Goal: Information Seeking & Learning: Learn about a topic

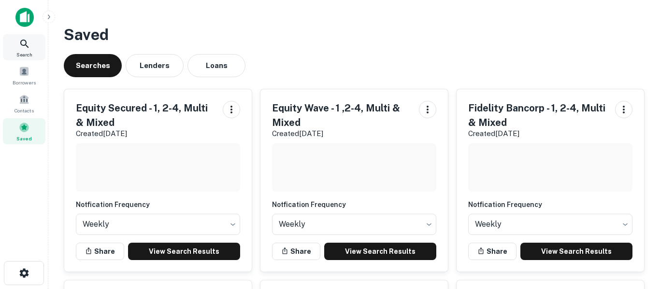
click at [28, 46] on icon at bounding box center [25, 44] width 12 height 12
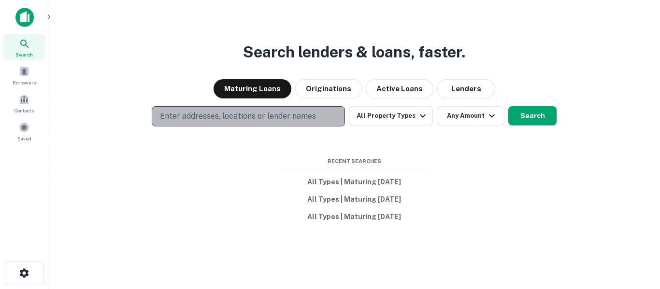
click at [244, 116] on p "Enter addresses, locations or lender names" at bounding box center [238, 117] width 156 height 12
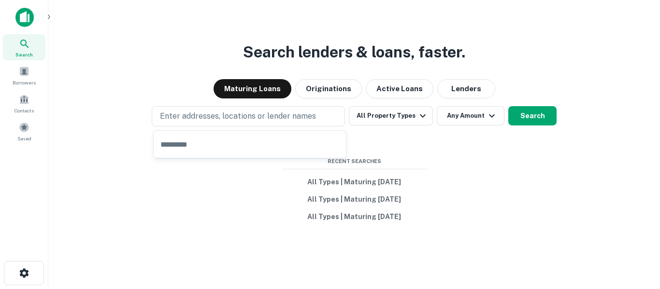
click at [241, 149] on input "text" at bounding box center [250, 144] width 192 height 27
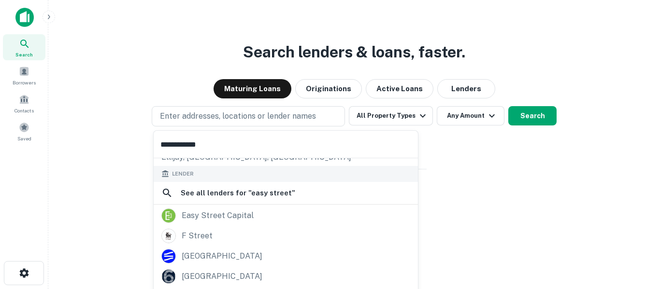
scroll to position [137, 0]
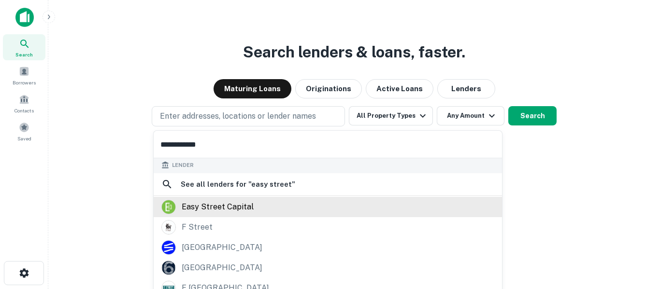
type input "**********"
click at [243, 214] on div "easy street capital" at bounding box center [218, 207] width 72 height 14
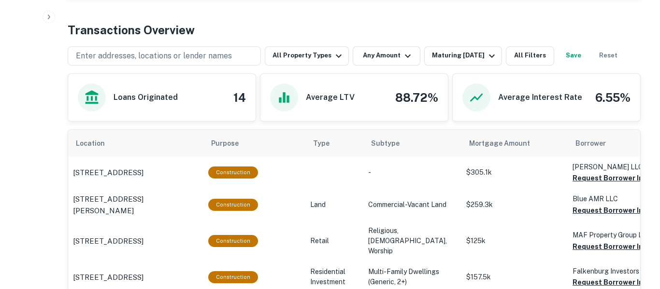
scroll to position [462, 0]
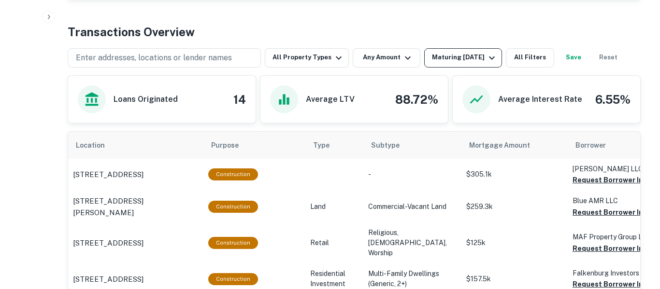
click at [463, 64] on button "Maturing [DATE]" at bounding box center [463, 57] width 78 height 19
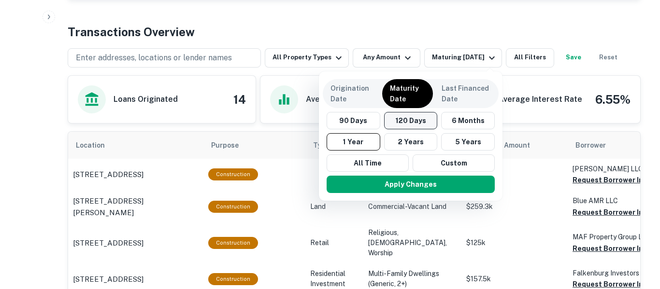
click at [413, 122] on button "120 Days" at bounding box center [411, 120] width 54 height 17
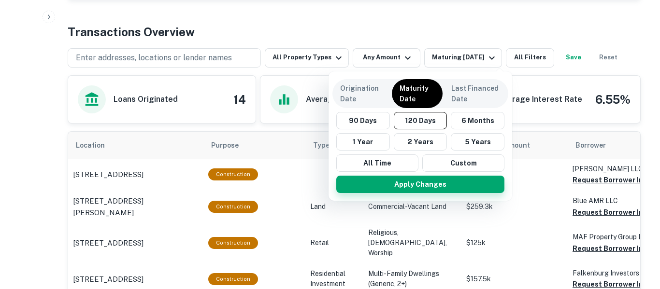
click at [425, 189] on button "Apply Changes" at bounding box center [420, 184] width 168 height 17
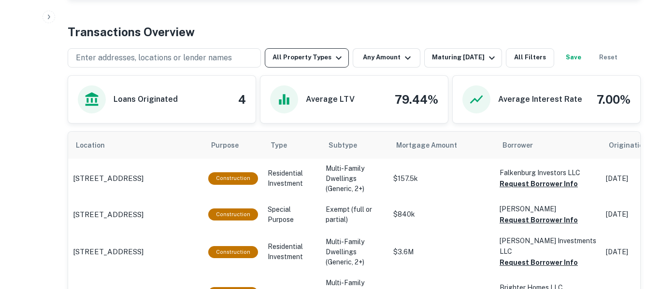
click at [342, 57] on button "All Property Types" at bounding box center [307, 57] width 84 height 19
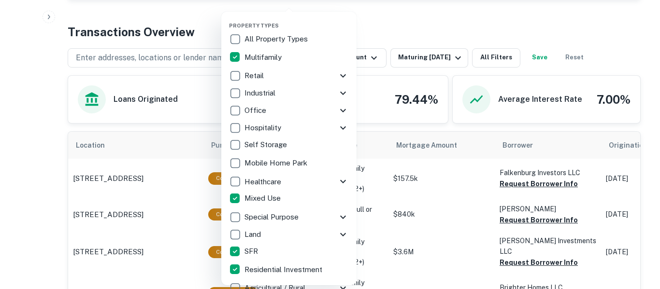
click at [424, 19] on div at bounding box center [330, 144] width 660 height 289
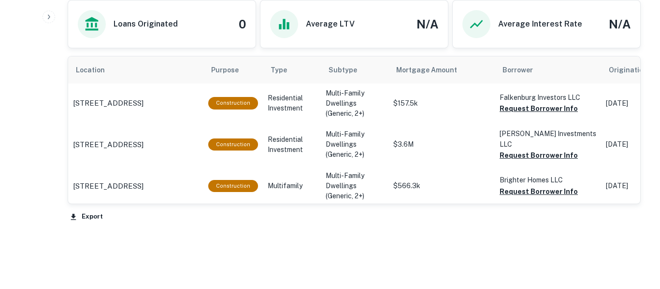
scroll to position [538, 0]
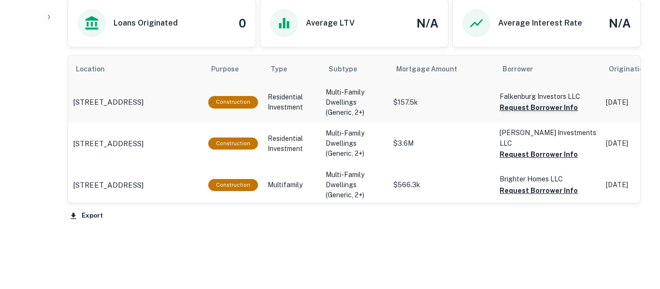
click at [549, 110] on button "Request Borrower Info" at bounding box center [538, 108] width 78 height 12
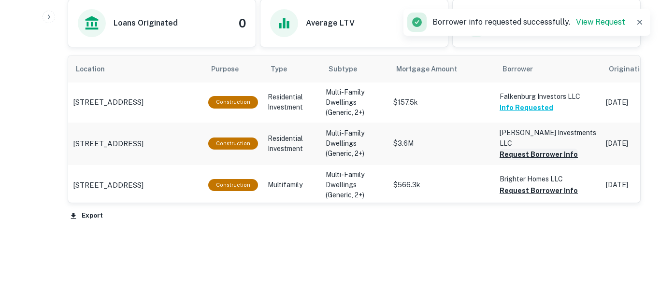
click at [557, 153] on button "Request Borrower Info" at bounding box center [538, 155] width 78 height 12
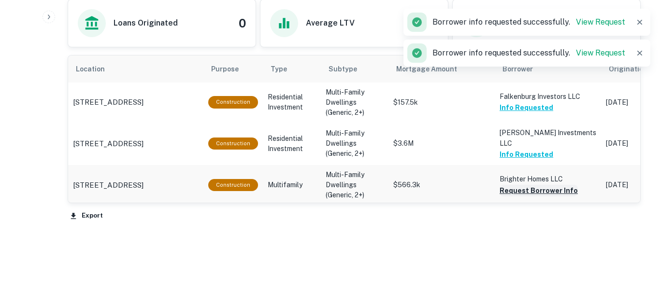
click at [549, 190] on button "Request Borrower Info" at bounding box center [538, 191] width 78 height 12
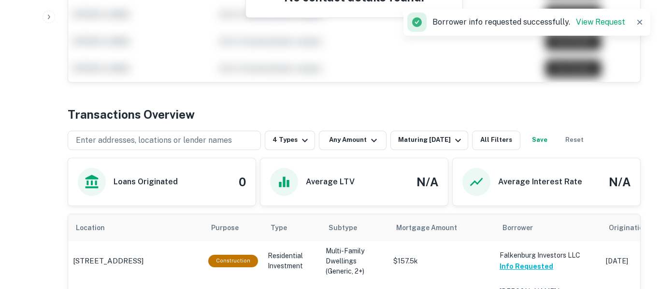
scroll to position [379, 0]
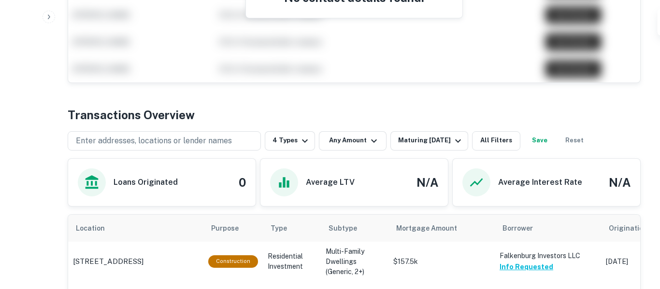
click at [549, 136] on button "Save" at bounding box center [539, 140] width 31 height 19
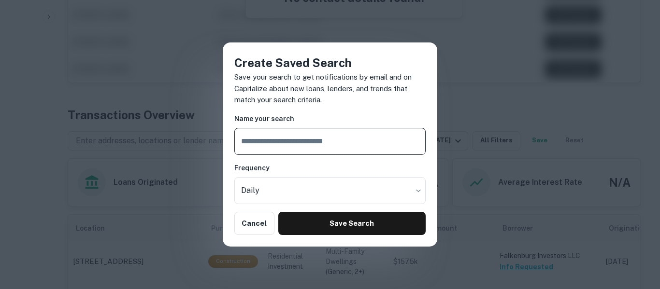
click at [360, 147] on input "text" at bounding box center [329, 141] width 191 height 27
type input "**********"
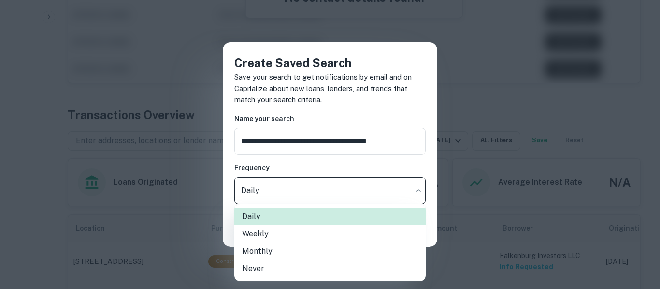
click at [296, 241] on li "Weekly" at bounding box center [329, 234] width 191 height 17
type input "******"
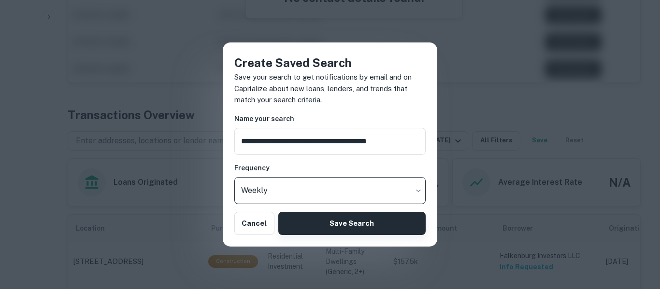
click at [328, 226] on button "Save Search" at bounding box center [351, 223] width 147 height 23
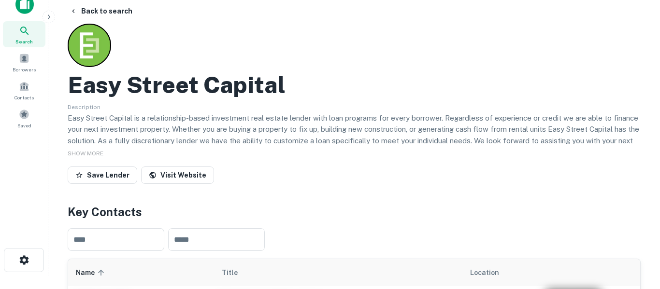
scroll to position [0, 0]
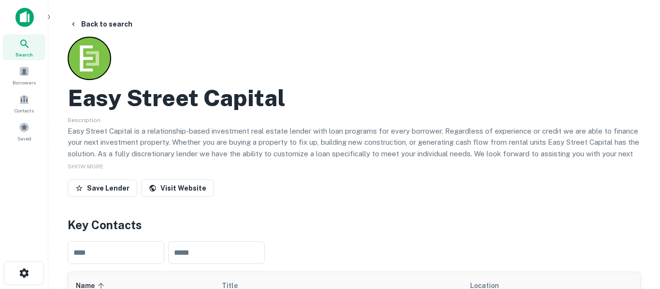
click at [30, 46] on div "Search" at bounding box center [24, 47] width 42 height 26
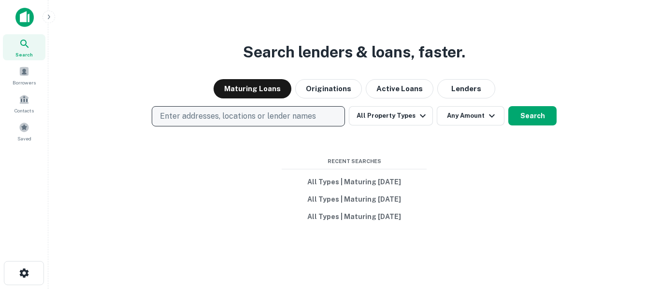
click at [274, 119] on p "Enter addresses, locations or lender names" at bounding box center [238, 117] width 156 height 12
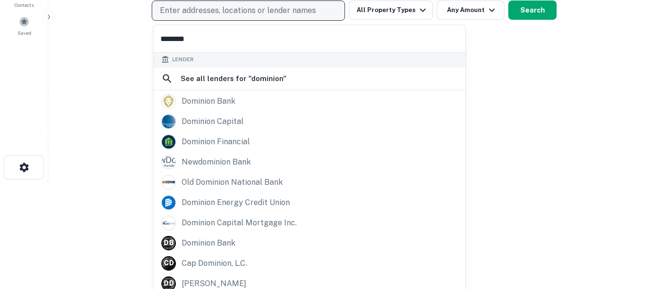
scroll to position [111, 0]
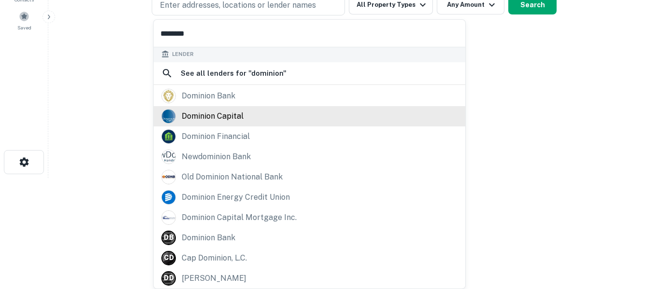
type input "********"
click at [245, 116] on div "dominion capital" at bounding box center [309, 116] width 296 height 14
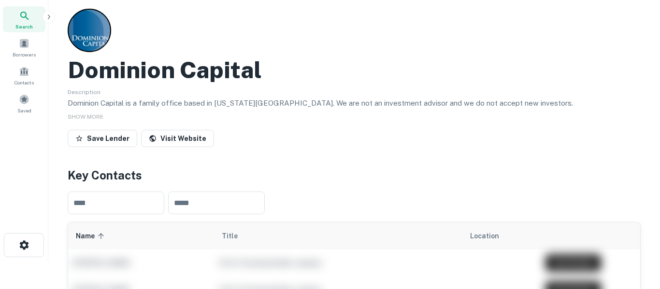
scroll to position [26, 0]
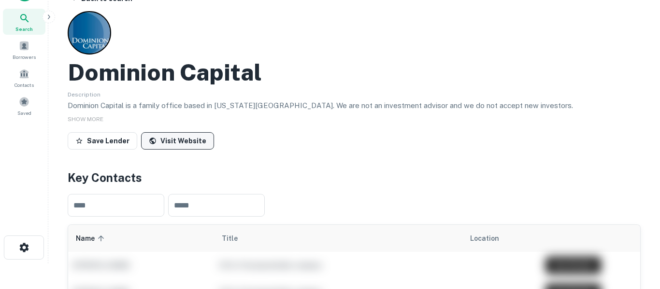
click at [194, 147] on link "Visit Website" at bounding box center [177, 140] width 73 height 17
click at [33, 23] on div "Search" at bounding box center [24, 22] width 42 height 26
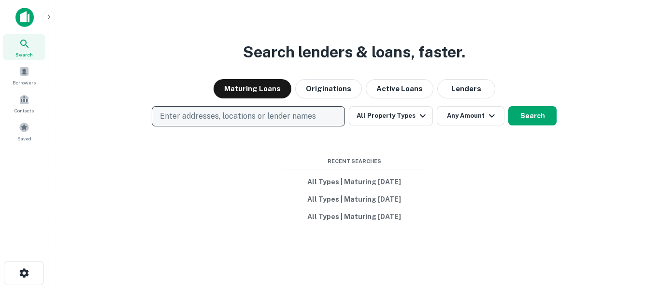
click at [286, 122] on p "Enter addresses, locations or lender names" at bounding box center [238, 117] width 156 height 12
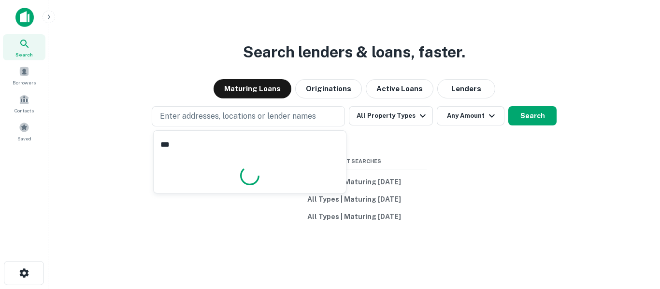
type input "********"
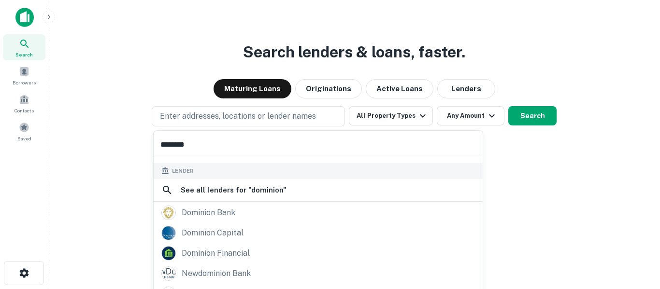
scroll to position [137, 0]
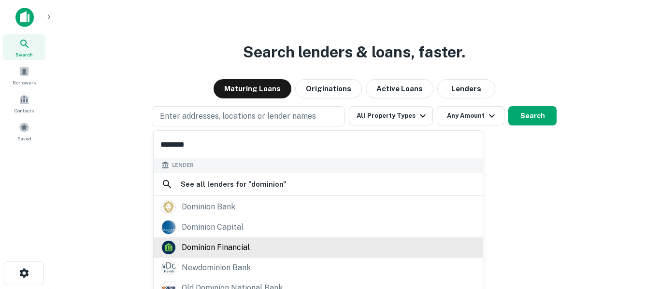
click at [242, 246] on div "dominion financial" at bounding box center [216, 247] width 68 height 14
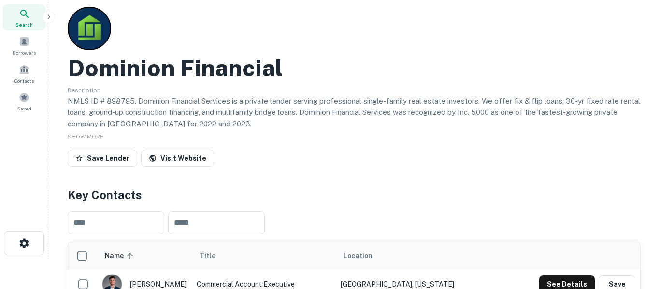
scroll to position [30, 0]
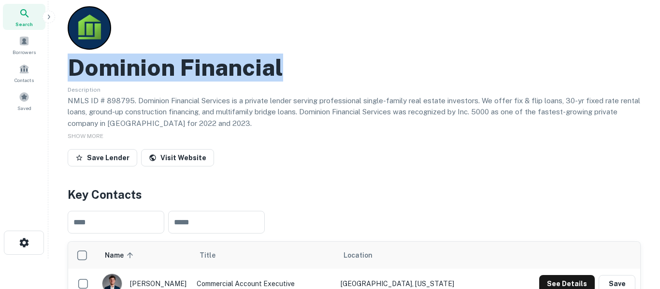
copy h2 "Dominion Financial"
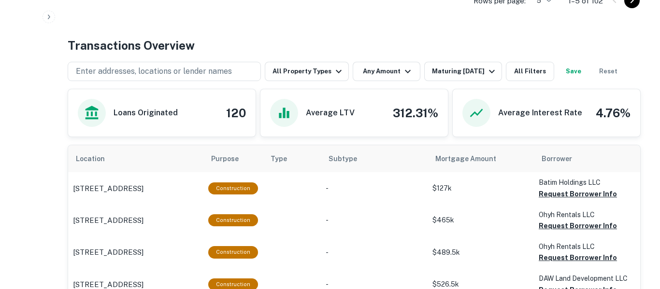
scroll to position [464, 0]
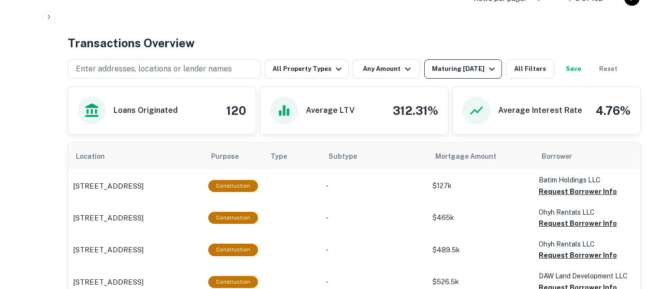
click at [471, 72] on div "Maturing [DATE]" at bounding box center [465, 69] width 66 height 12
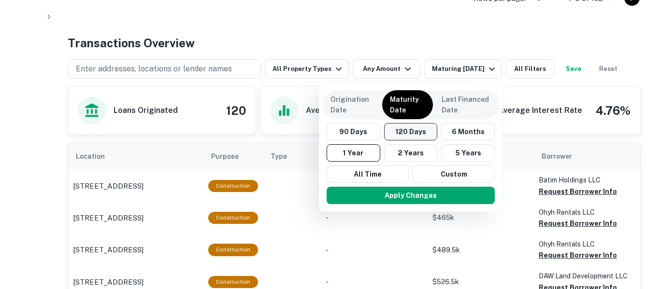
click at [417, 137] on button "120 Days" at bounding box center [411, 131] width 54 height 17
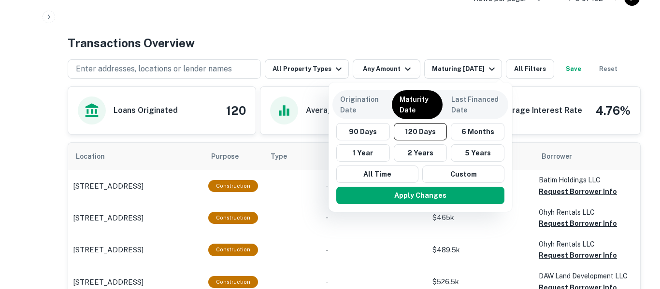
click at [438, 208] on div "Apply Changes" at bounding box center [420, 195] width 176 height 25
click at [437, 201] on button "Apply Changes" at bounding box center [420, 195] width 168 height 17
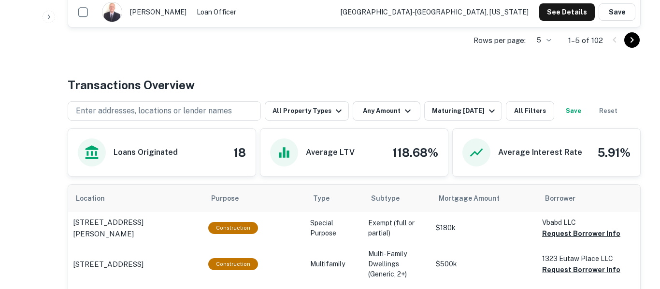
scroll to position [391, 0]
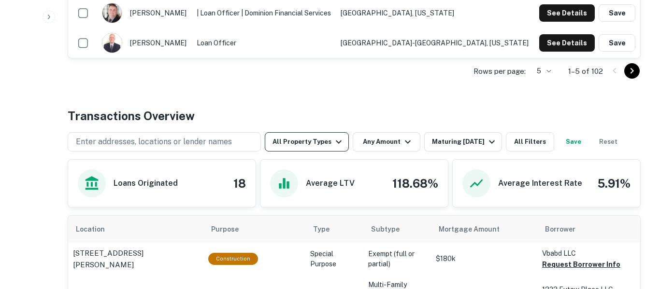
click at [324, 140] on button "All Property Types" at bounding box center [307, 141] width 84 height 19
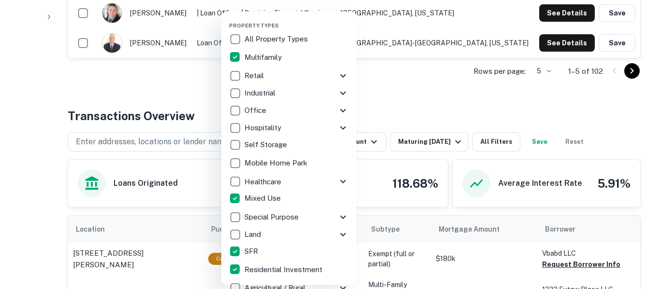
click at [414, 87] on div at bounding box center [330, 144] width 660 height 289
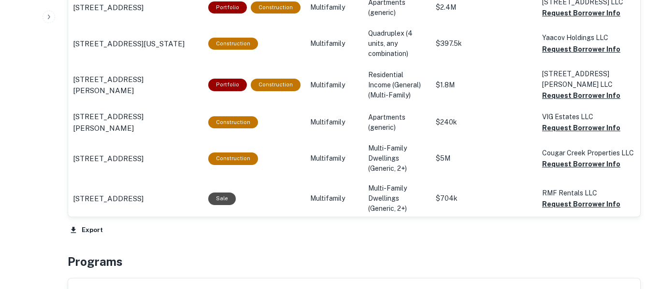
scroll to position [816, 0]
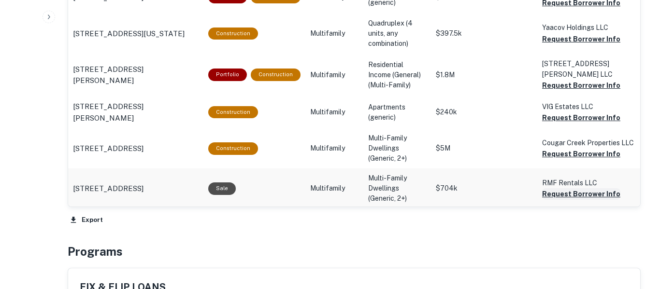
click at [562, 193] on button "Request Borrower Info" at bounding box center [581, 194] width 78 height 12
click at [579, 155] on button "Request Borrower Info" at bounding box center [581, 154] width 78 height 12
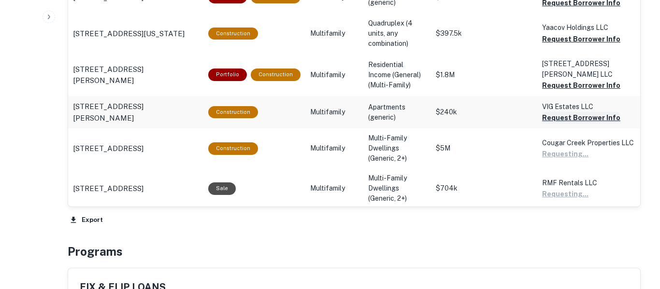
click at [590, 117] on button "Request Borrower Info" at bounding box center [581, 118] width 78 height 12
click at [593, 83] on button "Request Borrower Info" at bounding box center [581, 86] width 78 height 12
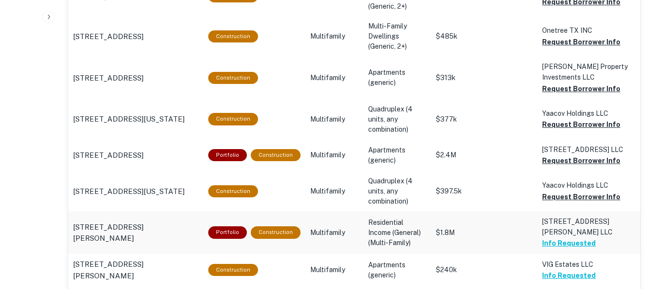
scroll to position [654, 0]
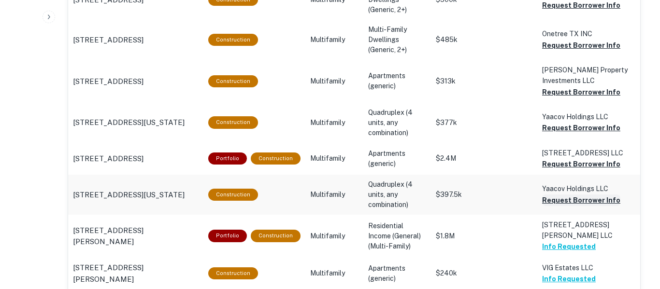
click at [582, 201] on button "Request Borrower Info" at bounding box center [581, 201] width 78 height 12
click at [593, 167] on button "Request Borrower Info" at bounding box center [581, 164] width 78 height 12
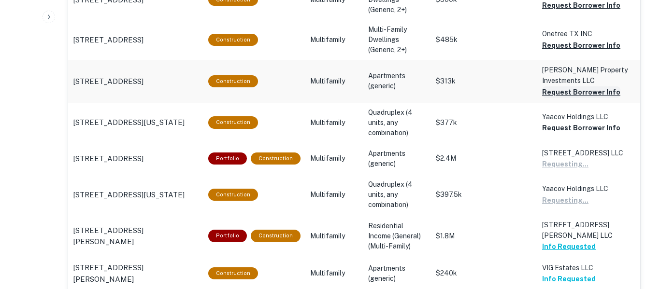
click at [587, 94] on button "Request Borrower Info" at bounding box center [581, 92] width 78 height 12
click at [597, 49] on button "Request Borrower Info" at bounding box center [581, 46] width 78 height 12
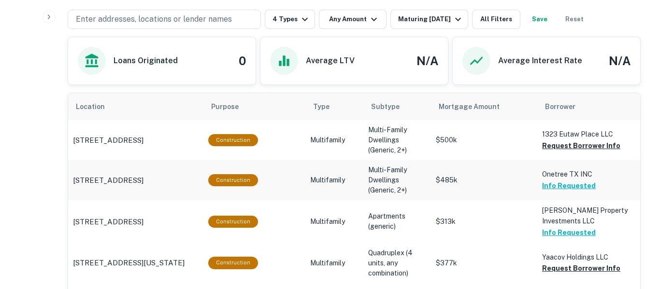
scroll to position [506, 0]
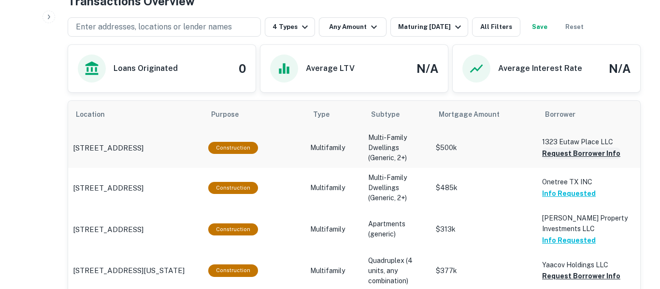
click at [585, 151] on button "Request Borrower Info" at bounding box center [581, 154] width 78 height 12
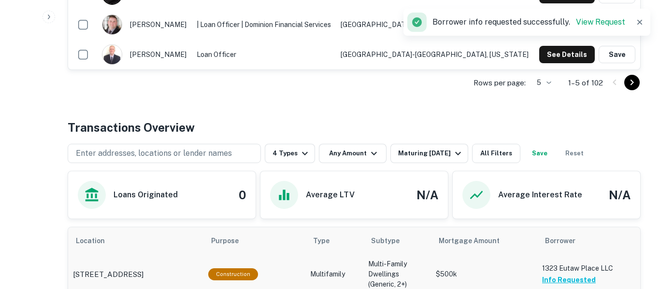
scroll to position [376, 0]
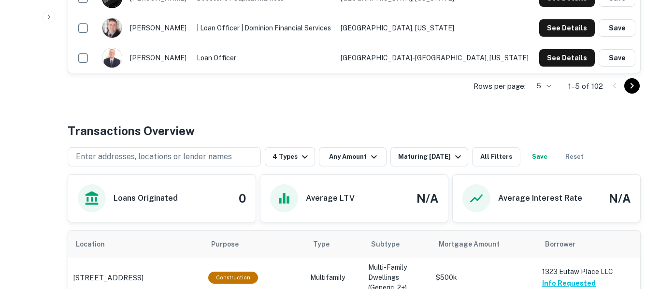
click at [554, 155] on button "Save" at bounding box center [539, 156] width 31 height 19
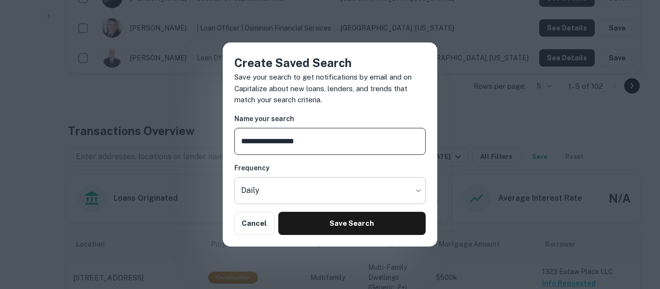
type input "**********"
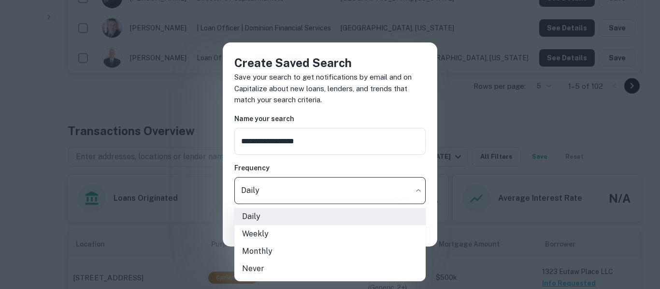
click at [279, 235] on li "Weekly" at bounding box center [329, 234] width 191 height 17
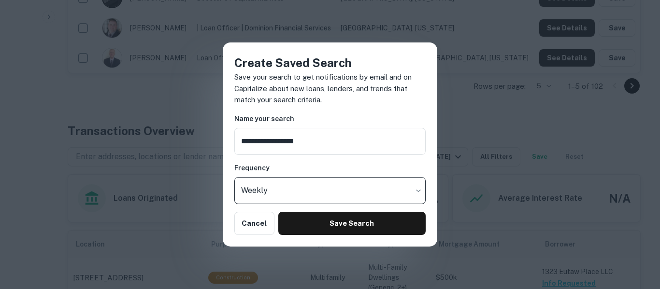
type input "******"
click at [356, 141] on input "**********" at bounding box center [329, 141] width 191 height 27
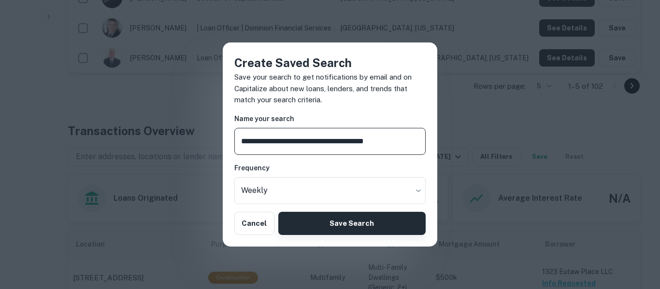
type input "**********"
click at [366, 229] on button "Save Search" at bounding box center [351, 223] width 147 height 23
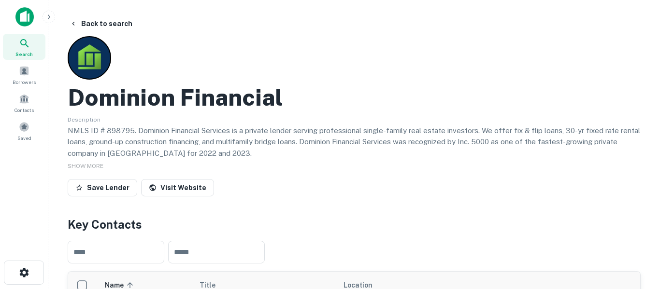
scroll to position [0, 0]
click at [31, 48] on div "Search" at bounding box center [24, 47] width 42 height 26
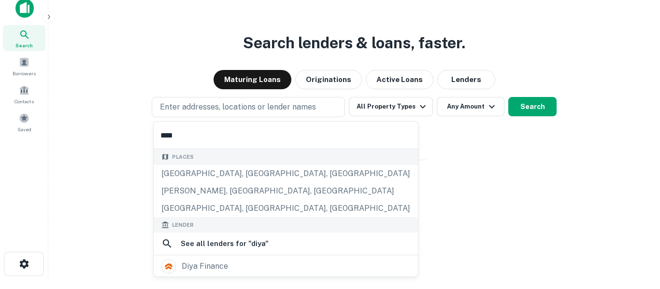
scroll to position [15, 0]
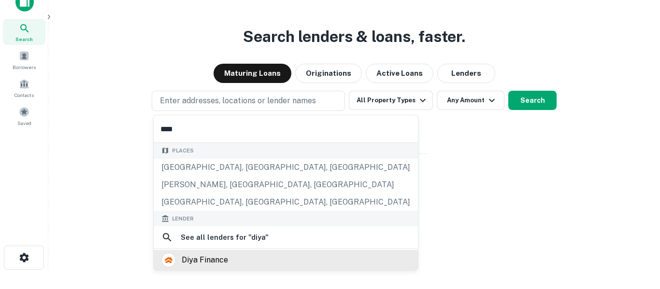
type input "****"
click at [223, 261] on div "diya finance" at bounding box center [205, 260] width 46 height 14
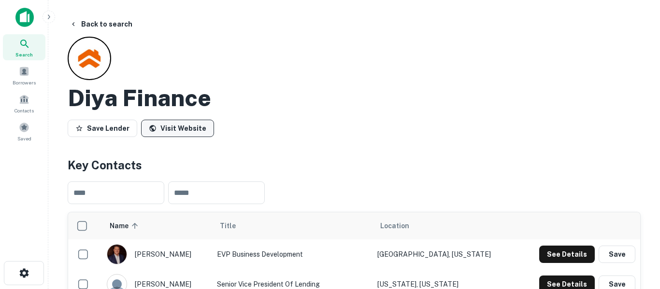
click at [185, 132] on link "Visit Website" at bounding box center [177, 128] width 73 height 17
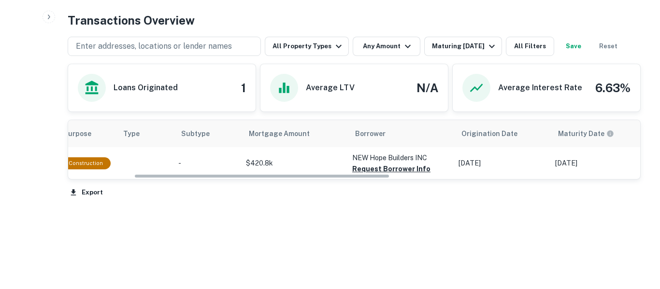
scroll to position [0, 146]
click at [405, 172] on button "Request Borrower Info" at bounding box center [392, 169] width 78 height 12
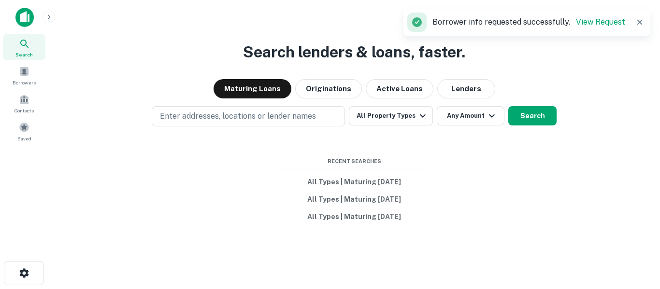
scroll to position [15, 0]
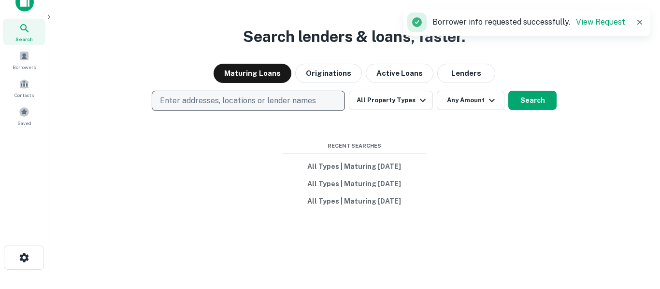
click at [287, 96] on p "Enter addresses, locations or lender names" at bounding box center [238, 101] width 156 height 12
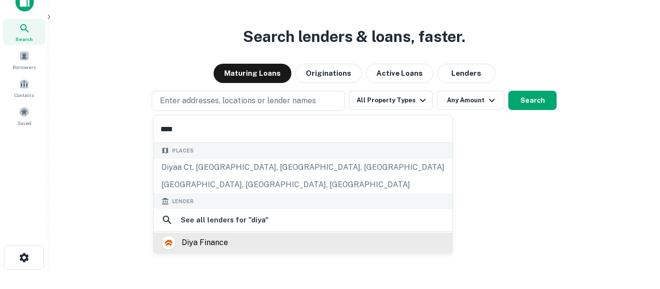
type input "****"
click at [224, 248] on div "diya finance" at bounding box center [205, 243] width 46 height 14
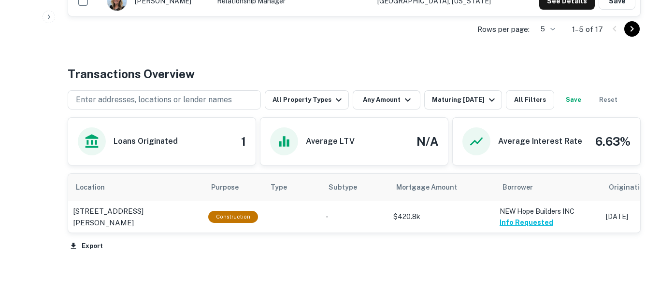
scroll to position [377, 0]
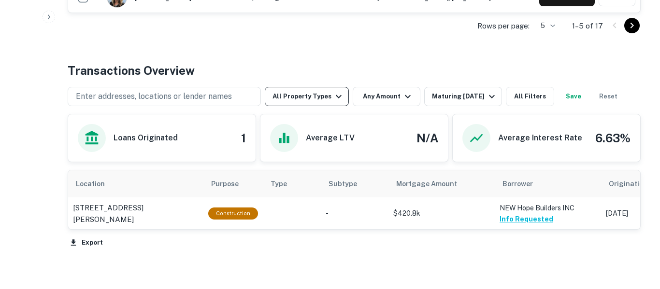
click at [339, 98] on icon "button" at bounding box center [339, 97] width 12 height 12
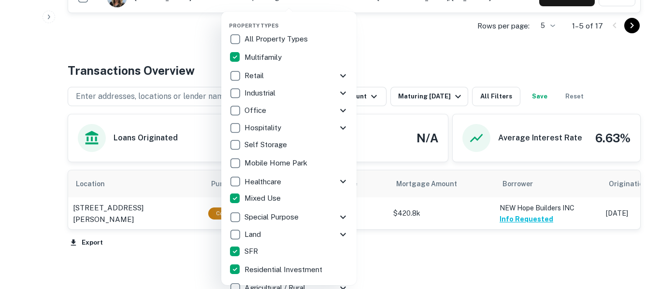
click at [411, 44] on div at bounding box center [330, 144] width 660 height 289
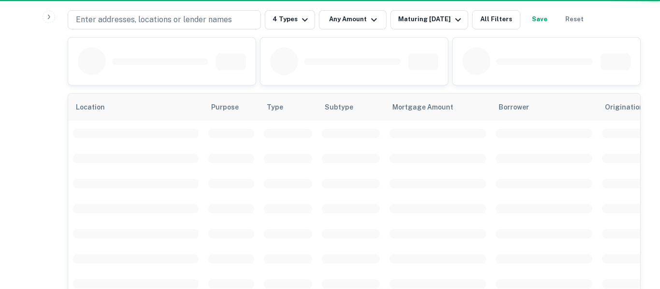
click at [420, 96] on div "Property Types All Property Types Multifamily Retail Storefront Auto Shop Bar S…" at bounding box center [330, 144] width 660 height 289
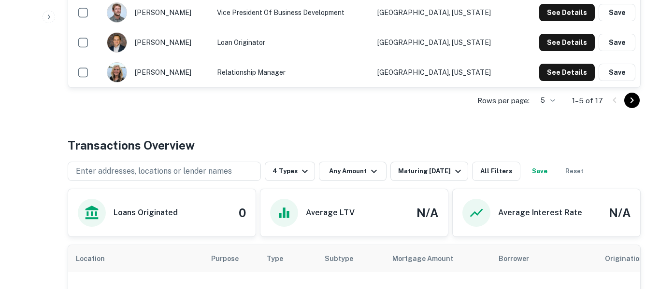
scroll to position [298, 0]
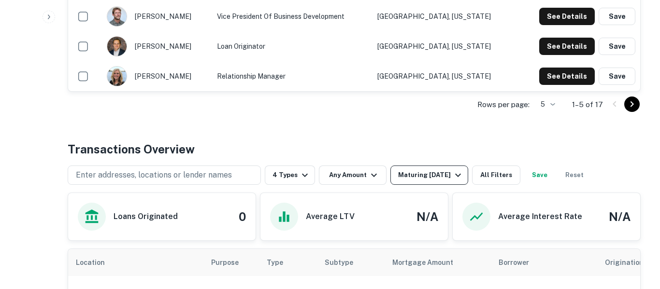
click at [442, 173] on div "Maturing [DATE]" at bounding box center [431, 175] width 66 height 12
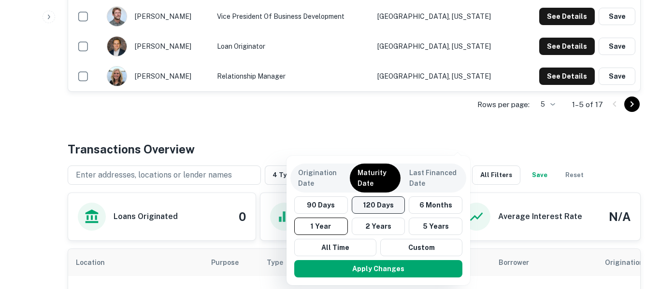
click at [387, 206] on button "120 Days" at bounding box center [379, 205] width 54 height 17
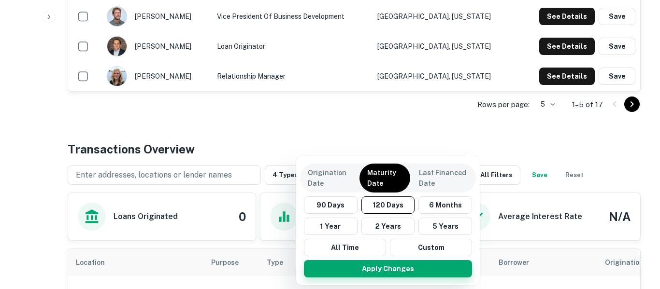
click at [398, 274] on button "Apply Changes" at bounding box center [388, 268] width 168 height 17
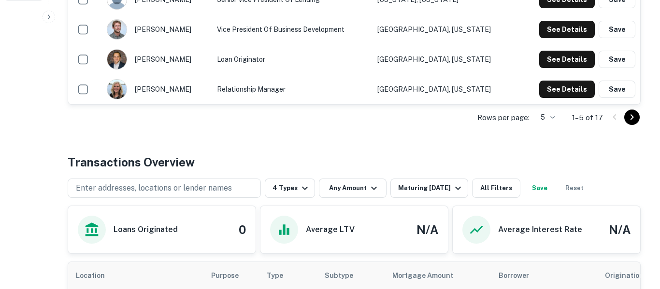
scroll to position [282, 0]
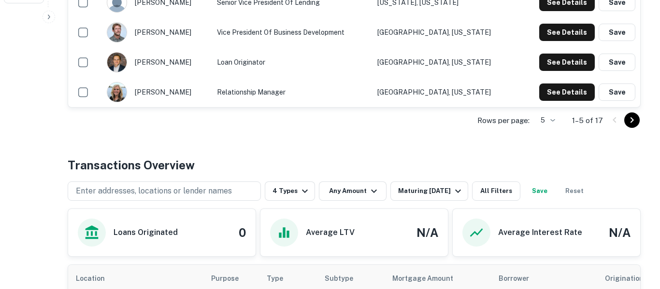
click at [552, 192] on button "Save" at bounding box center [539, 191] width 31 height 19
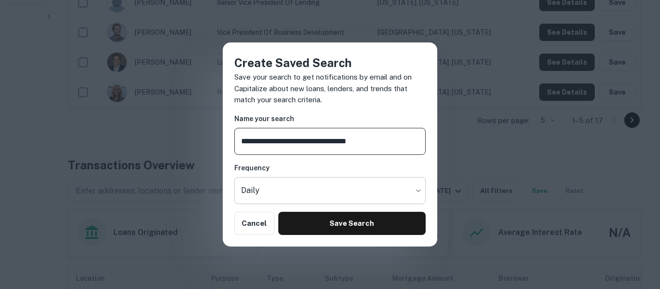
type input "**********"
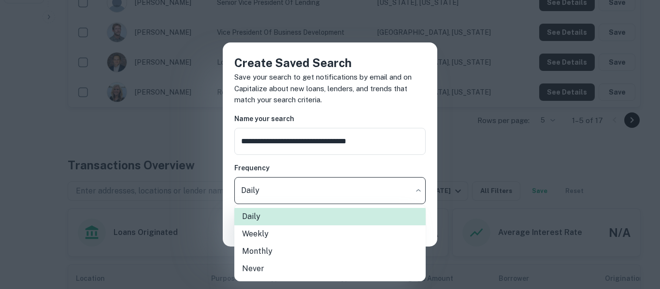
click at [297, 239] on li "Weekly" at bounding box center [329, 234] width 191 height 17
type input "******"
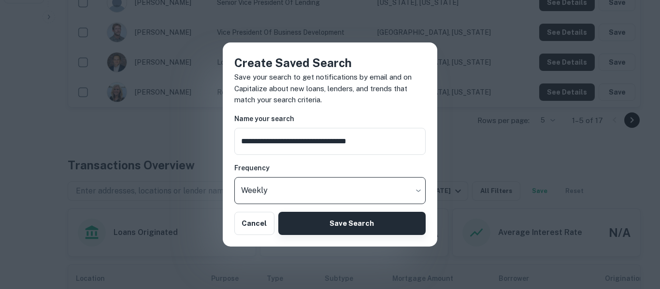
click at [330, 226] on button "Save Search" at bounding box center [351, 223] width 147 height 23
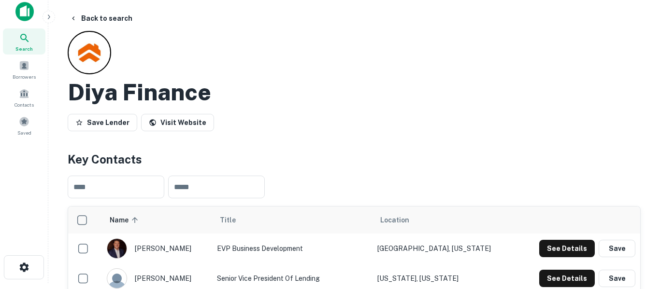
scroll to position [0, 0]
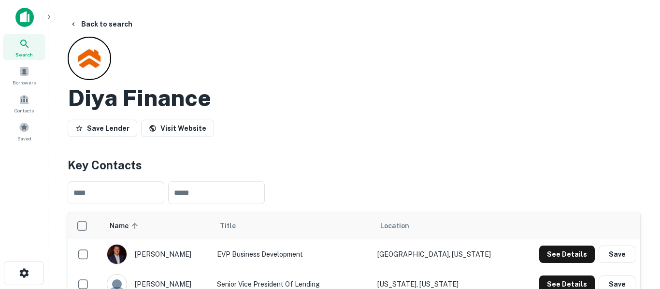
click at [28, 51] on span "Search" at bounding box center [23, 55] width 17 height 8
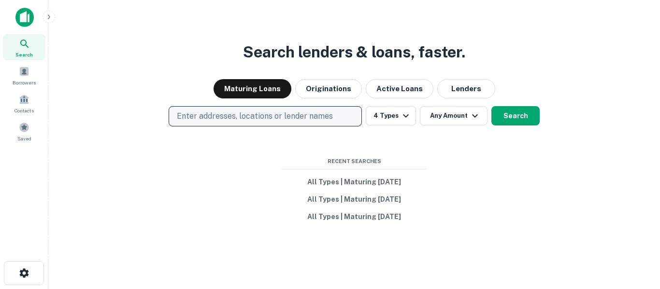
click at [308, 126] on button "Enter addresses, locations or lender names" at bounding box center [265, 116] width 193 height 20
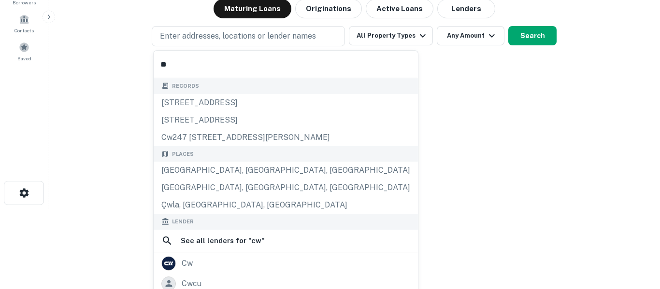
scroll to position [85, 0]
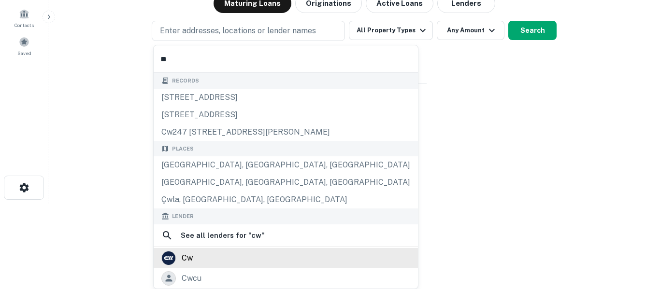
type input "**"
click at [179, 264] on div "cw" at bounding box center [285, 258] width 249 height 14
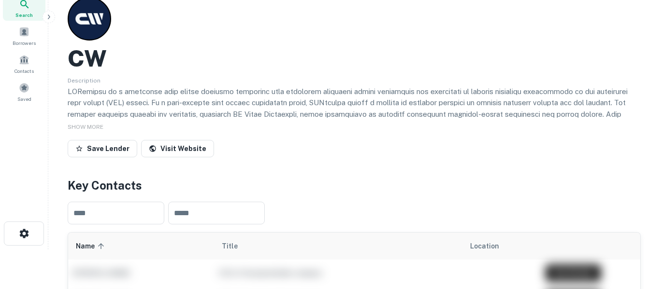
scroll to position [27, 0]
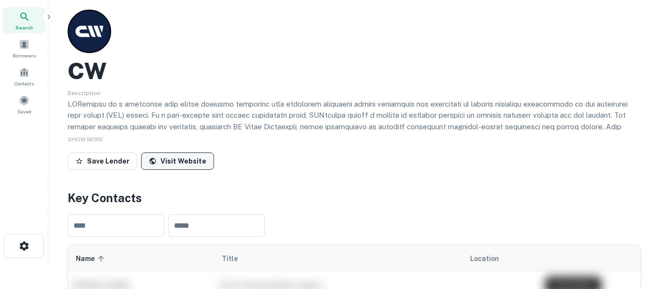
click at [194, 166] on link "Visit Website" at bounding box center [177, 161] width 73 height 17
click at [29, 17] on icon at bounding box center [25, 17] width 12 height 12
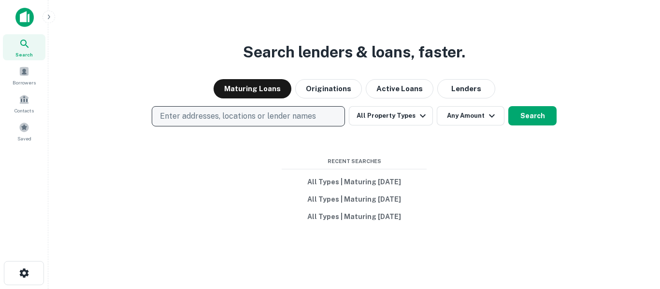
click at [253, 122] on button "Enter addresses, locations or lender names" at bounding box center [248, 116] width 193 height 20
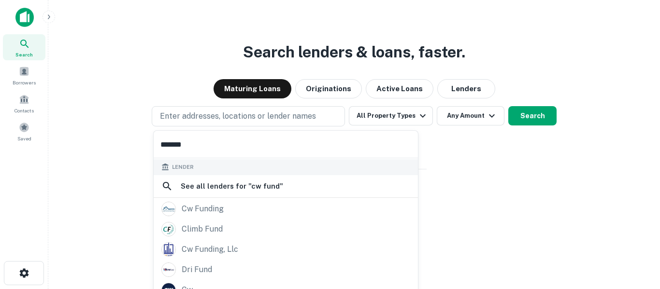
scroll to position [137, 0]
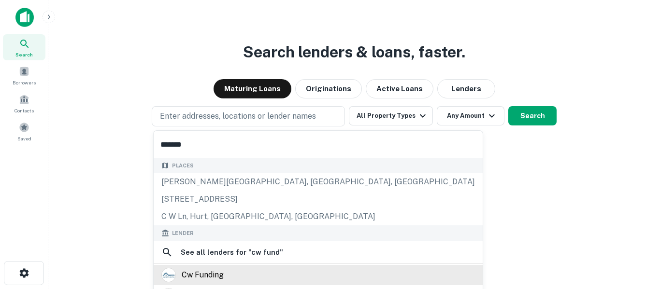
type input "*******"
click at [217, 268] on div "cw funding" at bounding box center [203, 275] width 42 height 14
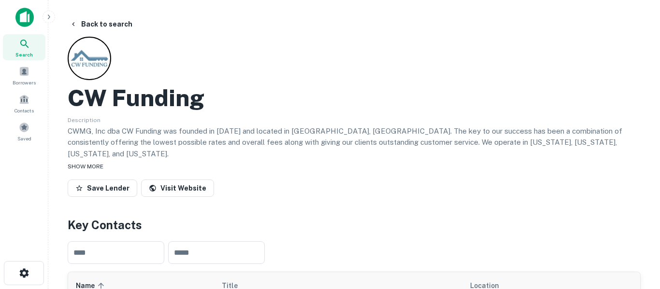
click at [91, 163] on span "SHOW MORE" at bounding box center [86, 166] width 36 height 7
click at [187, 183] on link "Visit Website" at bounding box center [177, 189] width 73 height 17
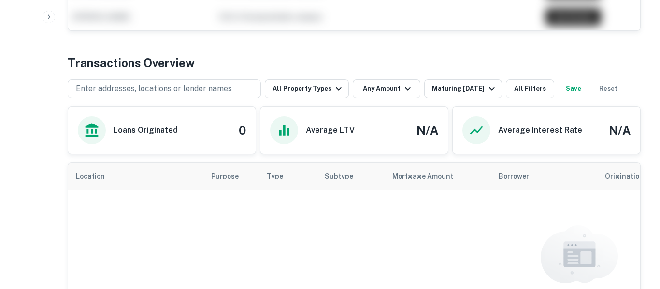
scroll to position [429, 0]
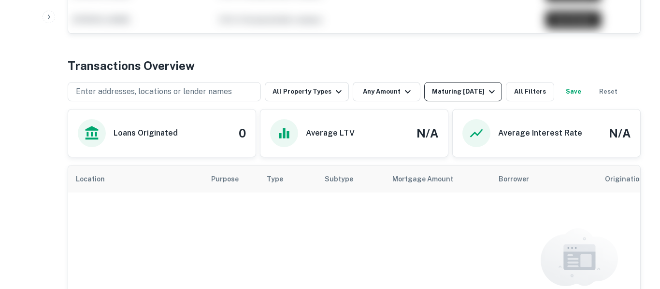
click at [481, 86] on div "Maturing [DATE]" at bounding box center [465, 92] width 66 height 12
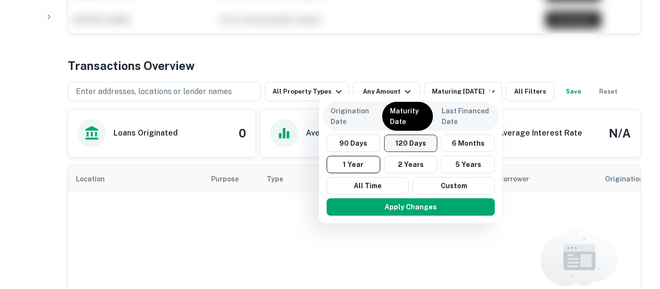
click at [417, 148] on button "120 Days" at bounding box center [411, 143] width 54 height 17
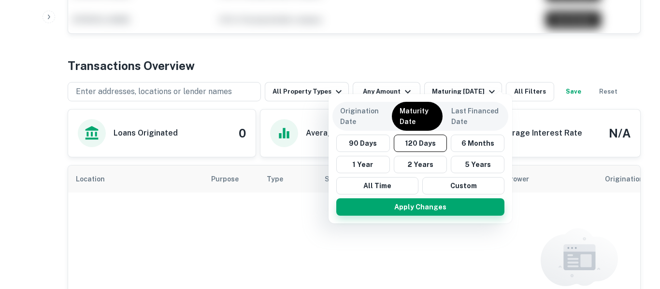
click at [420, 210] on button "Apply Changes" at bounding box center [420, 206] width 168 height 17
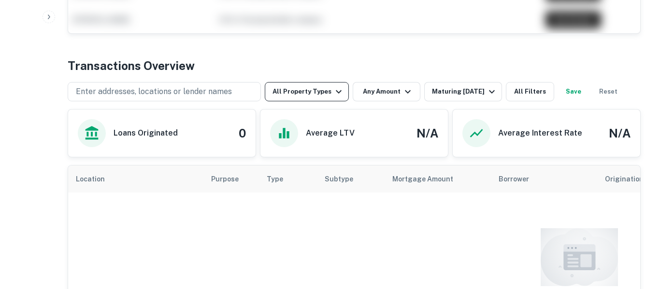
click at [318, 85] on button "All Property Types" at bounding box center [307, 91] width 84 height 19
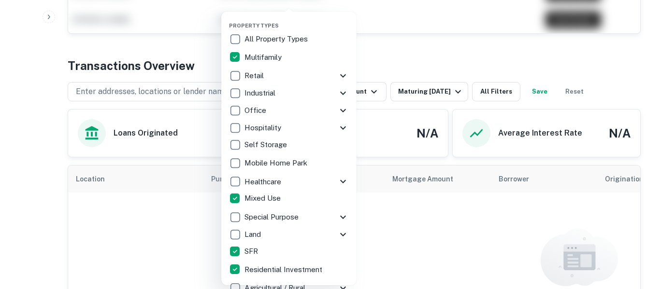
click at [480, 239] on div at bounding box center [330, 144] width 660 height 289
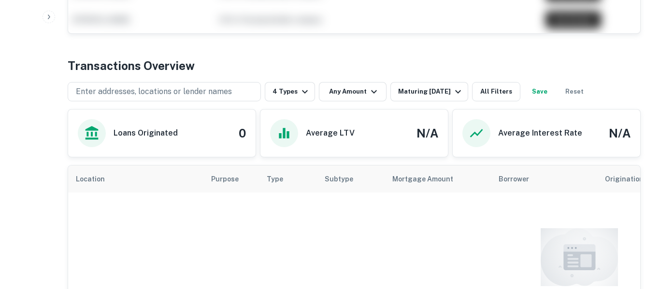
click at [553, 82] on button "Save" at bounding box center [539, 91] width 31 height 19
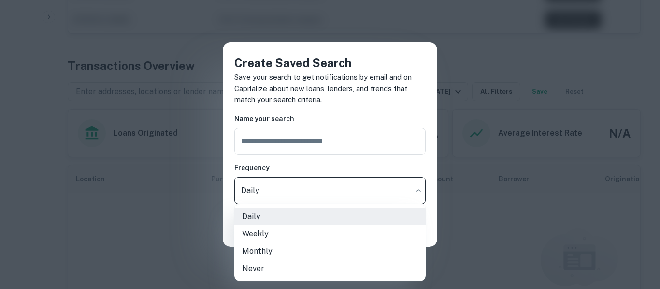
click at [269, 233] on li "Weekly" at bounding box center [329, 234] width 191 height 17
type input "******"
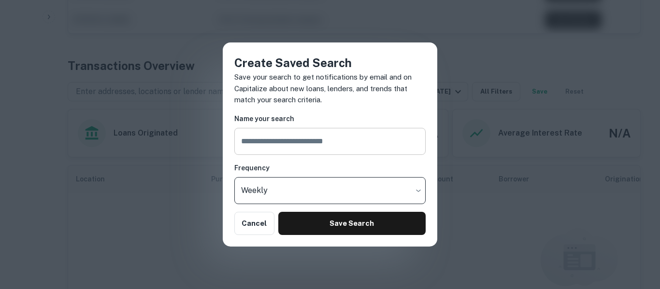
click at [344, 143] on input "text" at bounding box center [329, 141] width 191 height 27
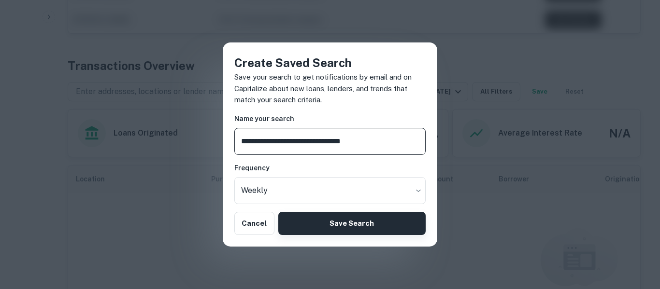
type input "**********"
click at [377, 225] on button "Save Search" at bounding box center [351, 223] width 147 height 23
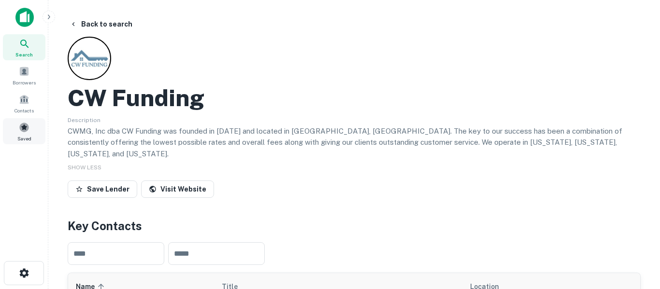
click at [27, 131] on span at bounding box center [24, 127] width 11 height 11
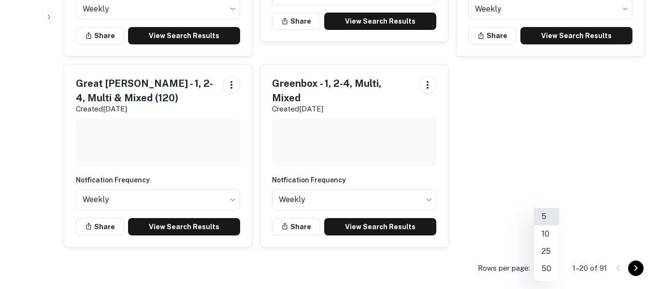
click at [552, 271] on li "50" at bounding box center [546, 268] width 25 height 17
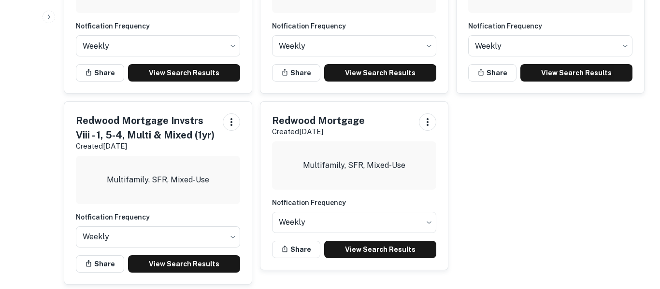
scroll to position [3080, 0]
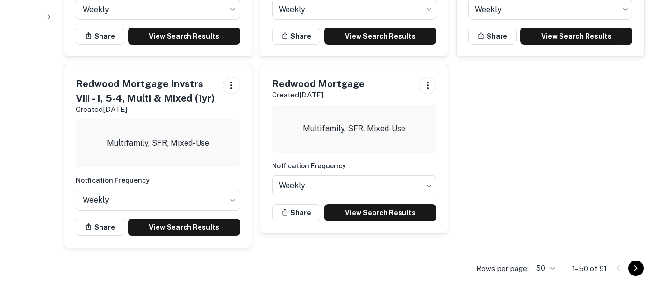
click at [638, 273] on icon "Go to next page" at bounding box center [636, 269] width 12 height 12
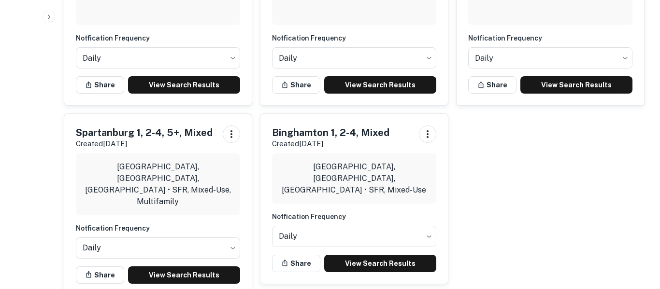
scroll to position [2449, 0]
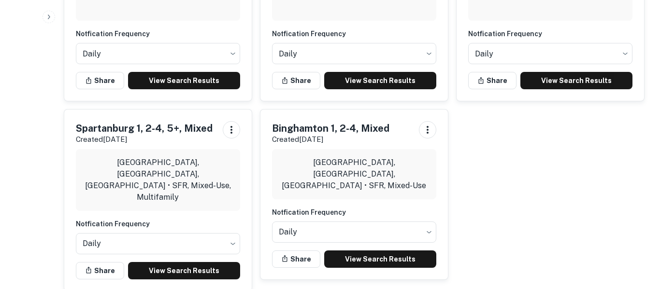
click at [52, 22] on button "button" at bounding box center [48, 17] width 13 height 13
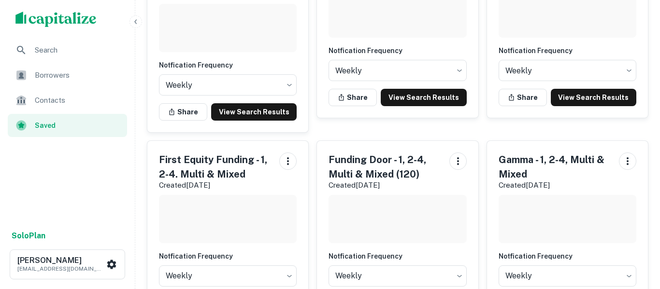
scroll to position [733, 0]
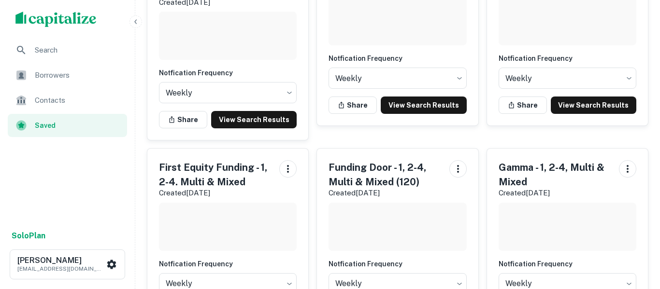
click at [58, 52] on span "Search" at bounding box center [78, 50] width 86 height 12
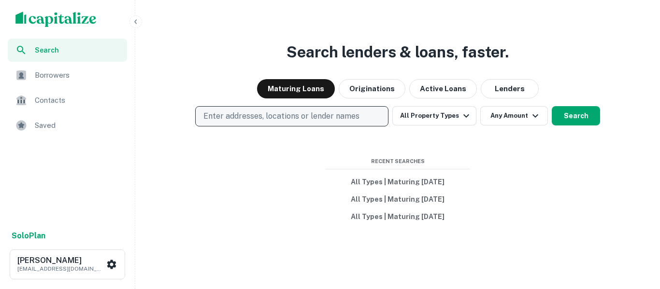
click at [320, 114] on p "Enter addresses, locations or lender names" at bounding box center [281, 117] width 156 height 12
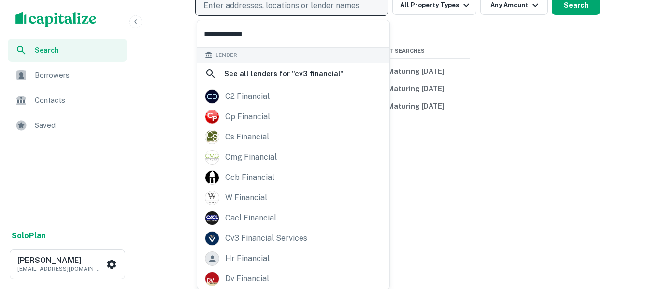
scroll to position [111, 0]
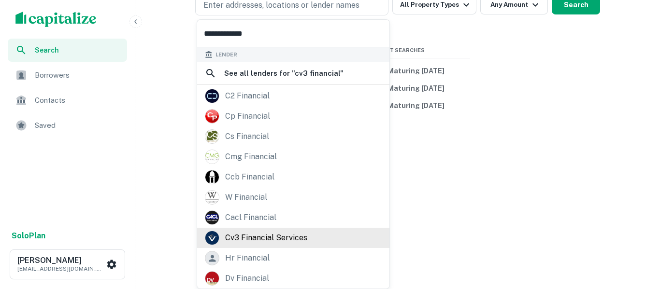
type input "**********"
click at [302, 240] on div "cv3 financial services" at bounding box center [266, 238] width 82 height 14
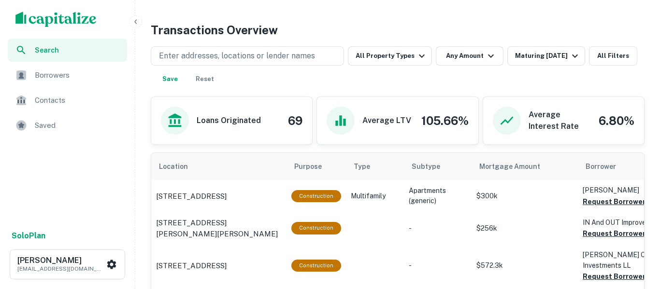
scroll to position [355, 0]
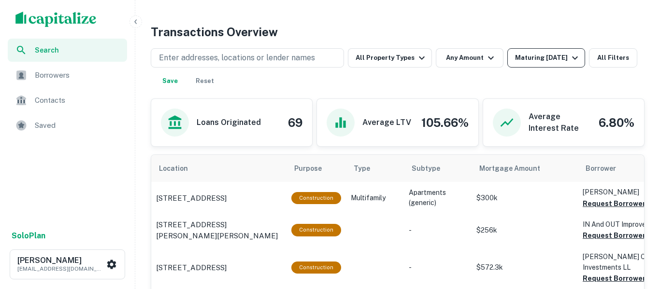
click at [564, 58] on div "Maturing [DATE]" at bounding box center [548, 58] width 66 height 12
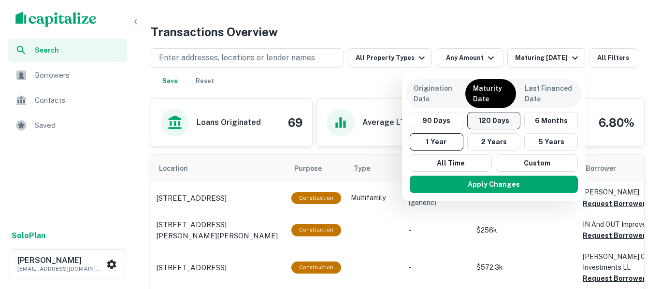
click at [502, 124] on button "120 Days" at bounding box center [494, 120] width 54 height 17
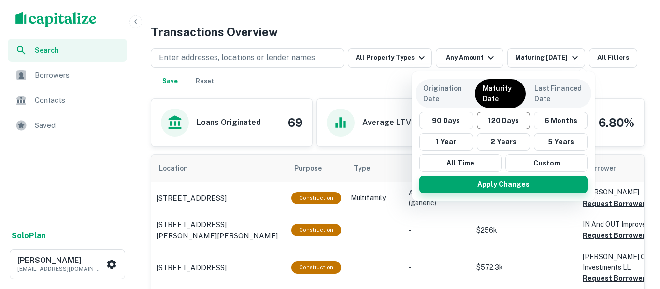
click at [515, 187] on button "Apply Changes" at bounding box center [503, 184] width 168 height 17
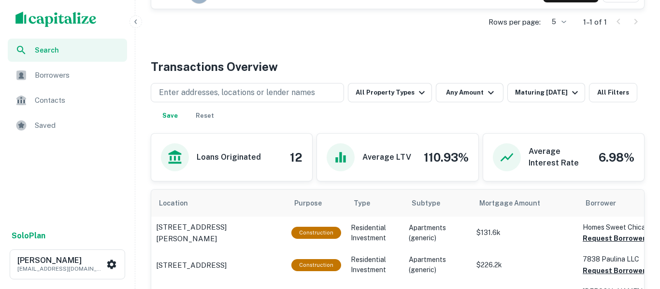
scroll to position [317, 0]
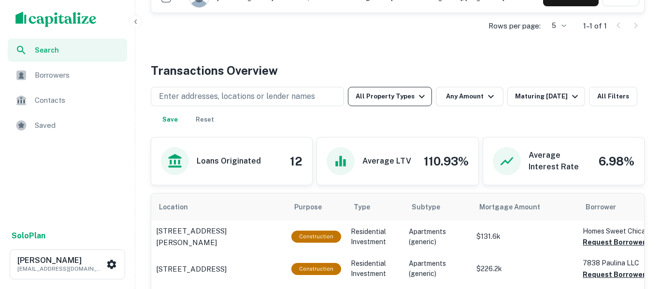
click at [417, 104] on button "All Property Types" at bounding box center [390, 96] width 84 height 19
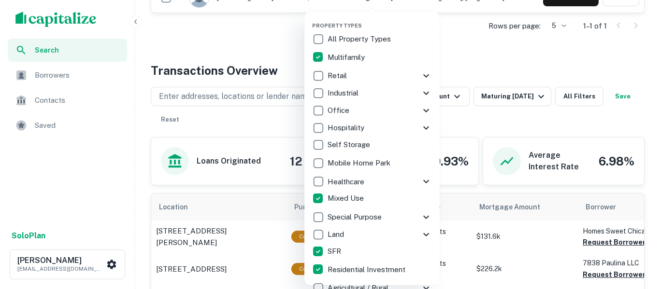
click at [490, 54] on div at bounding box center [330, 144] width 660 height 289
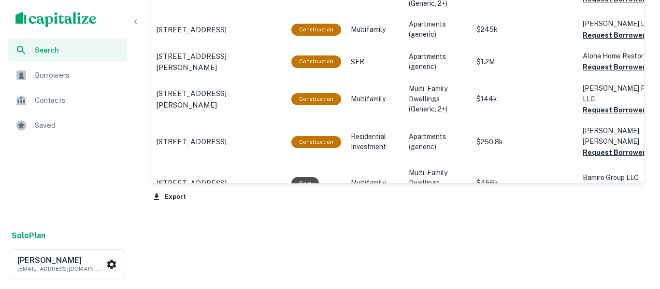
scroll to position [706, 0]
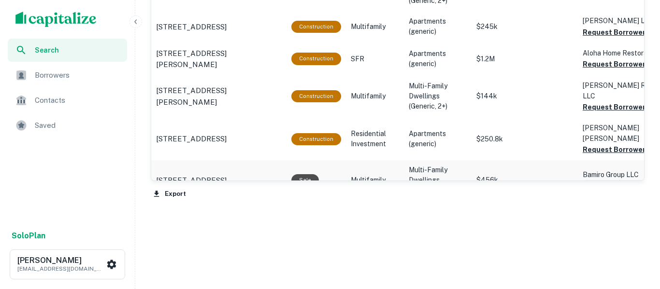
click at [608, 180] on button "Request Borrower Info" at bounding box center [621, 186] width 78 height 12
click at [616, 144] on button "Request Borrower Info" at bounding box center [621, 150] width 78 height 12
click at [619, 101] on button "Request Borrower Info" at bounding box center [621, 107] width 78 height 12
click at [622, 58] on button "Request Borrower Info" at bounding box center [621, 64] width 78 height 12
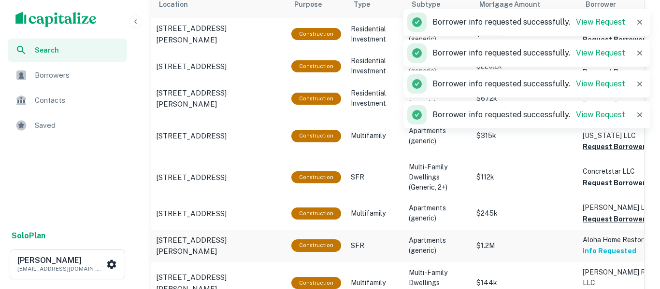
scroll to position [518, 0]
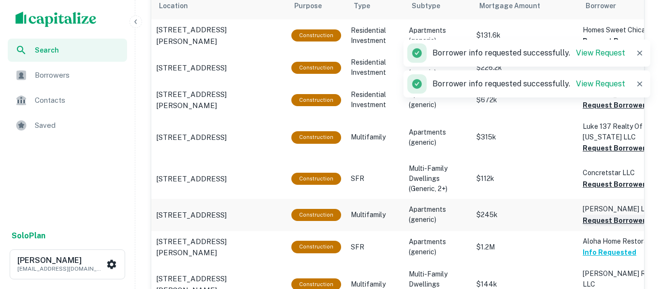
click at [598, 215] on button "Request Borrower Info" at bounding box center [621, 221] width 78 height 12
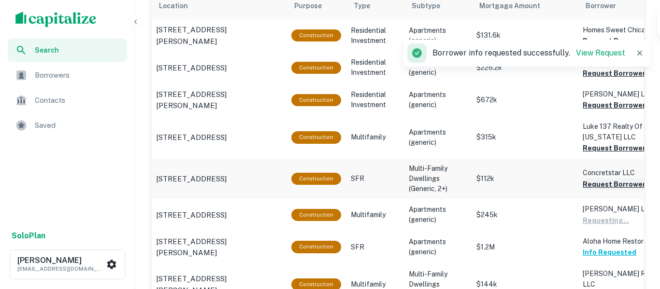
click at [608, 179] on button "Request Borrower Info" at bounding box center [621, 185] width 78 height 12
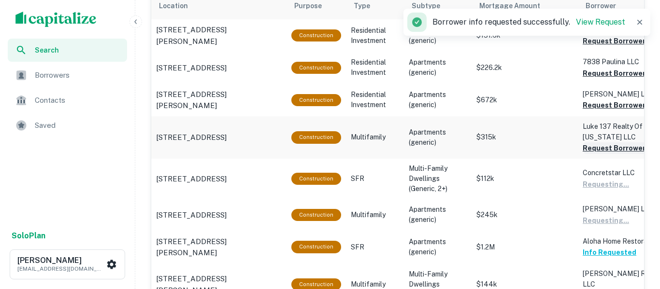
click at [616, 142] on button "Request Borrower Info" at bounding box center [621, 148] width 78 height 12
click at [620, 107] on button "Request Borrower Info" at bounding box center [621, 105] width 78 height 12
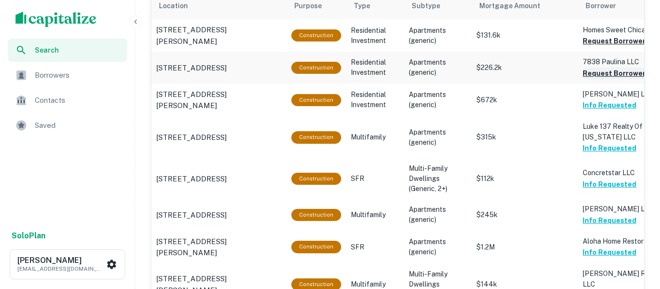
click at [615, 76] on button "Request Borrower Info" at bounding box center [621, 74] width 78 height 12
click at [619, 41] on button "Request Borrower Info" at bounding box center [621, 41] width 78 height 12
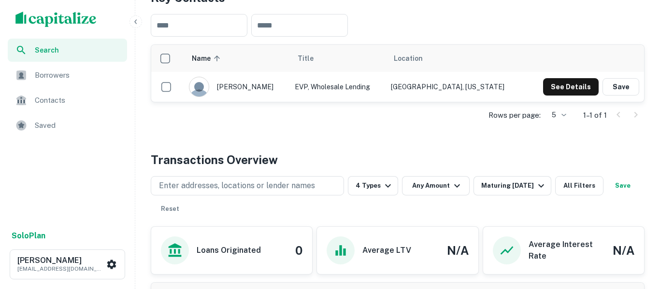
scroll to position [228, 0]
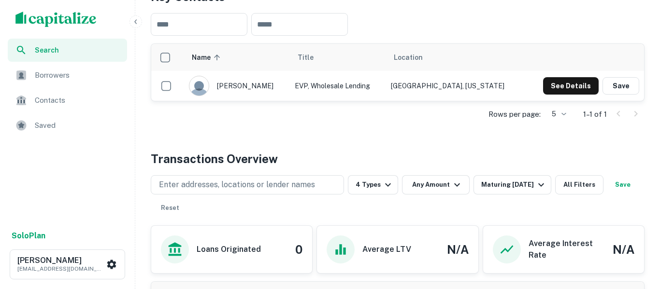
click at [607, 195] on button "Save" at bounding box center [622, 184] width 31 height 19
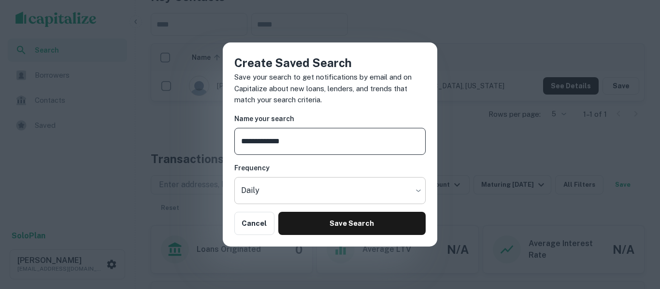
type input "**********"
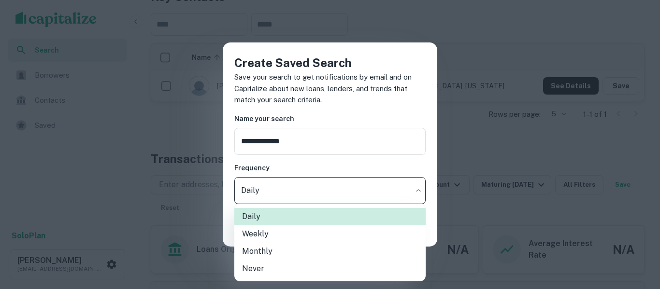
click at [291, 239] on li "Weekly" at bounding box center [329, 234] width 191 height 17
type input "******"
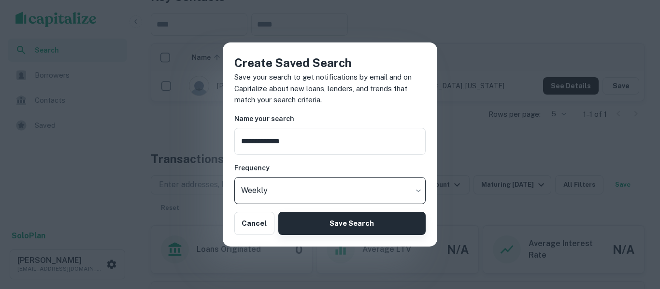
click at [327, 225] on button "Save Search" at bounding box center [351, 223] width 147 height 23
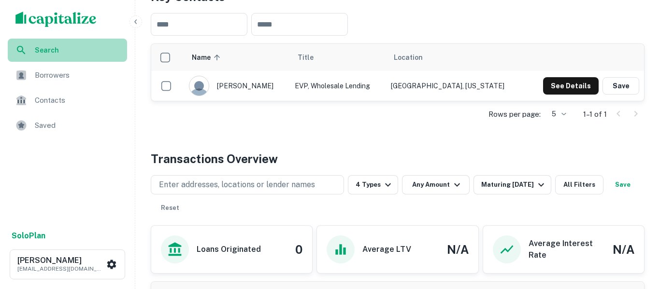
click at [57, 50] on span "Search" at bounding box center [78, 50] width 86 height 11
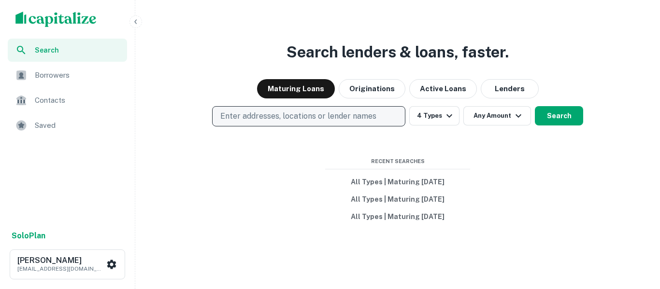
click at [284, 119] on p "Enter addresses, locations or lender names" at bounding box center [298, 117] width 156 height 12
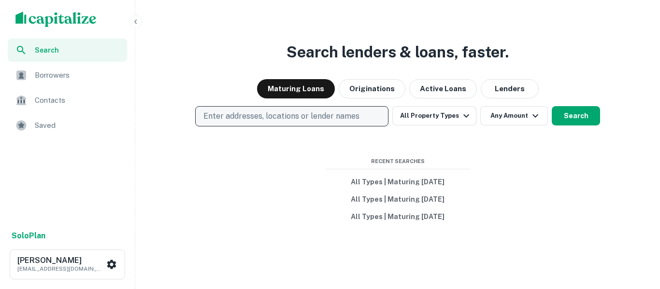
click at [338, 125] on button "Enter addresses, locations or lender names" at bounding box center [291, 116] width 193 height 20
type input "********"
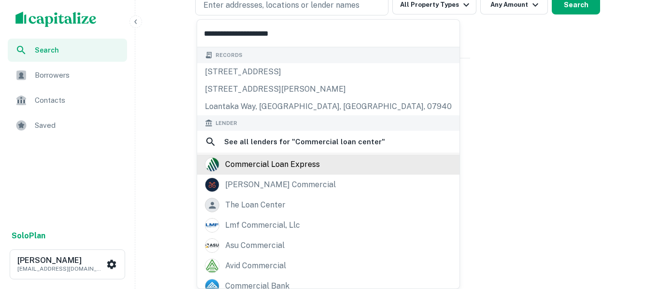
type input "**********"
click at [312, 164] on div "commercial loan express" at bounding box center [272, 164] width 95 height 14
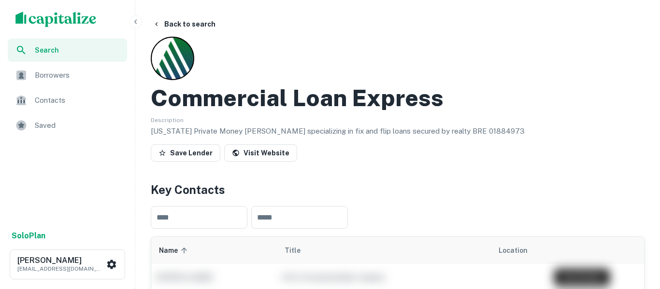
click at [61, 55] on span "Search" at bounding box center [78, 50] width 86 height 11
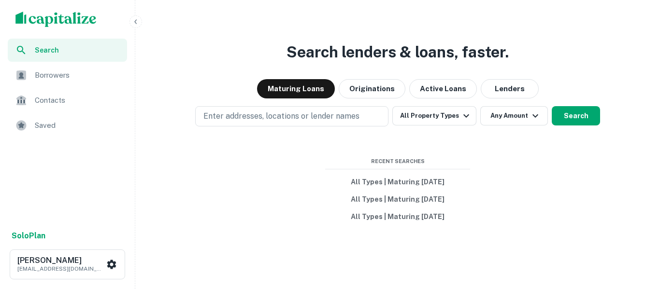
click at [300, 132] on div "Search lenders & loans, faster. Maturing Loans Originations Active Loans Lender…" at bounding box center [397, 167] width 517 height 289
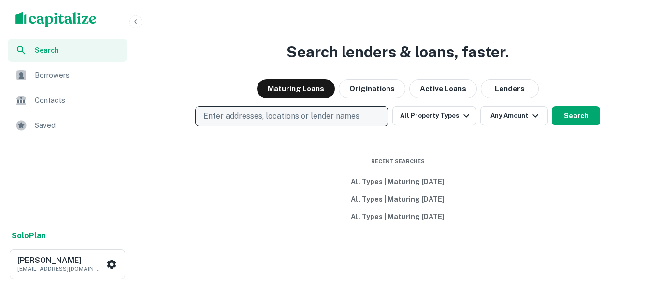
click at [298, 114] on p "Enter addresses, locations or lender names" at bounding box center [281, 117] width 156 height 12
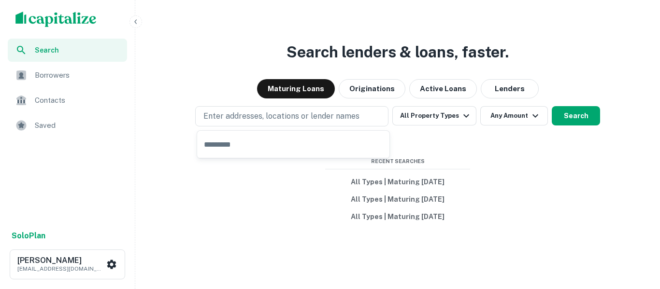
click at [287, 149] on input "text" at bounding box center [293, 144] width 192 height 27
type input "**********"
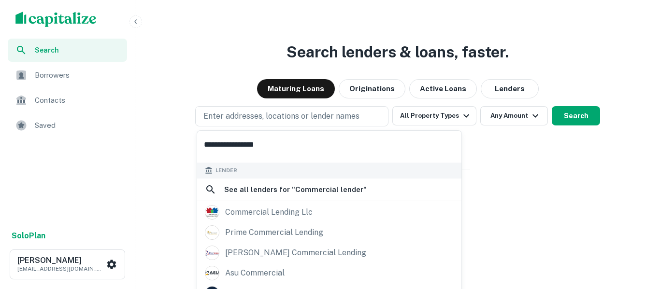
scroll to position [64, 0]
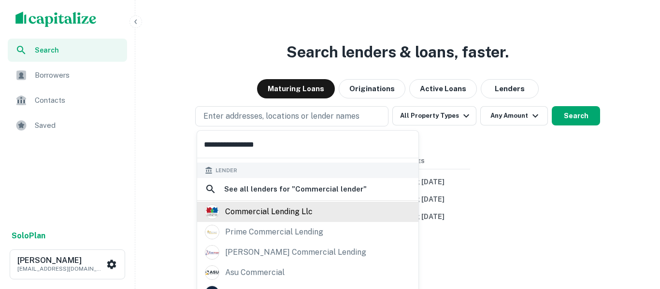
type input "**********"
click at [304, 212] on div "commercial lending llc" at bounding box center [268, 212] width 87 height 14
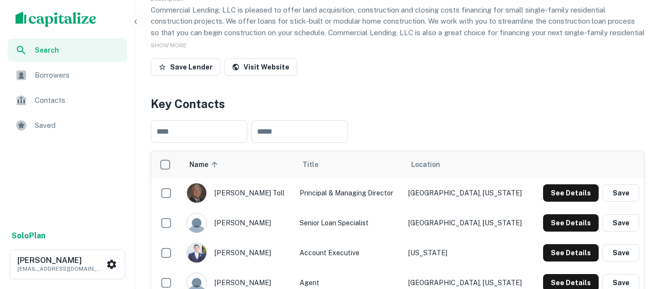
scroll to position [118, 0]
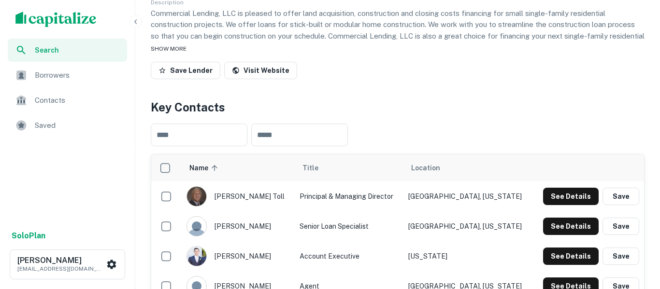
click at [186, 48] on span "SHOW MORE" at bounding box center [169, 48] width 36 height 7
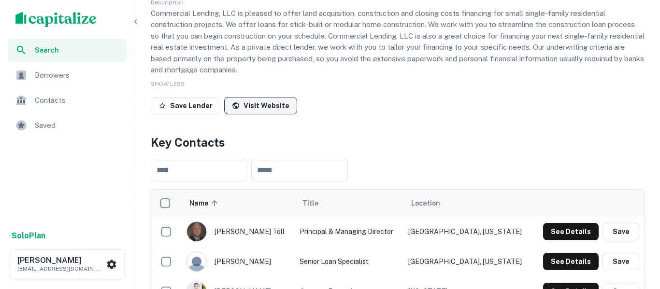
click at [267, 110] on link "Visit Website" at bounding box center [260, 105] width 73 height 17
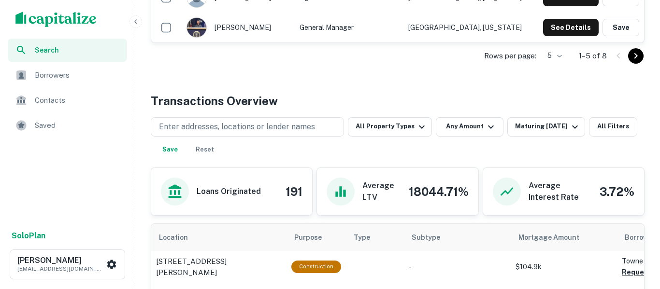
scroll to position [440, 0]
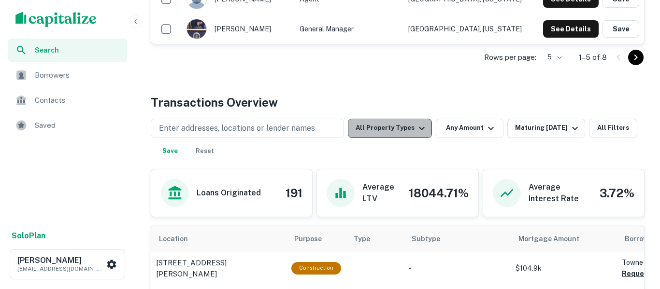
click at [407, 129] on button "All Property Types" at bounding box center [390, 128] width 84 height 19
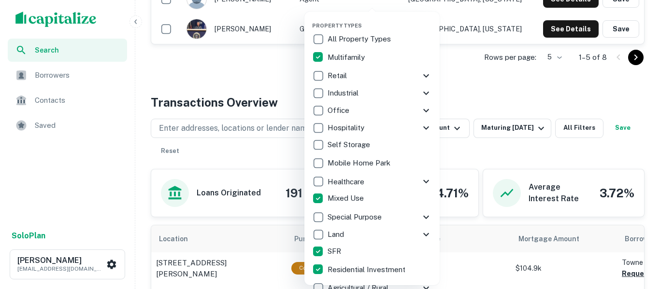
click at [483, 90] on div at bounding box center [330, 144] width 660 height 289
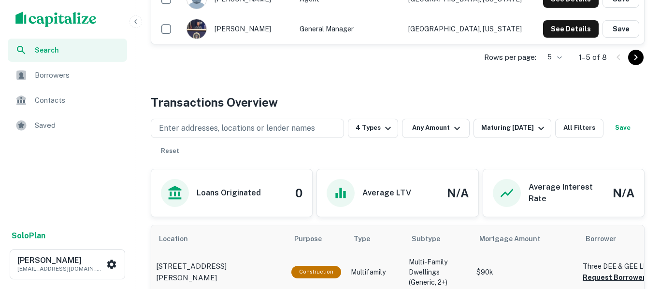
click at [523, 274] on p "$90k" at bounding box center [524, 273] width 97 height 10
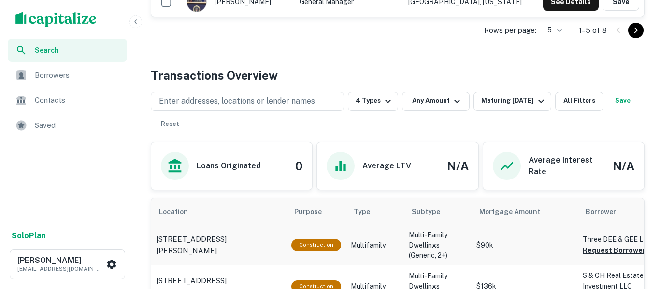
scroll to position [459, 0]
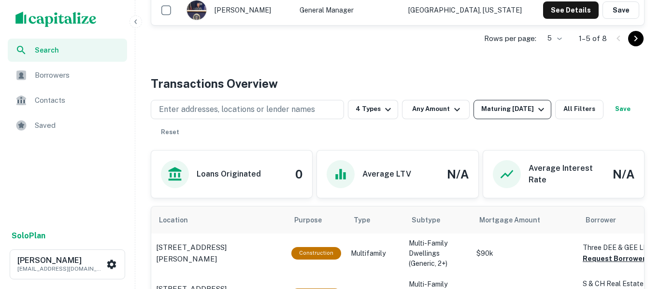
click at [525, 110] on div "Maturing [DATE]" at bounding box center [514, 110] width 66 height 12
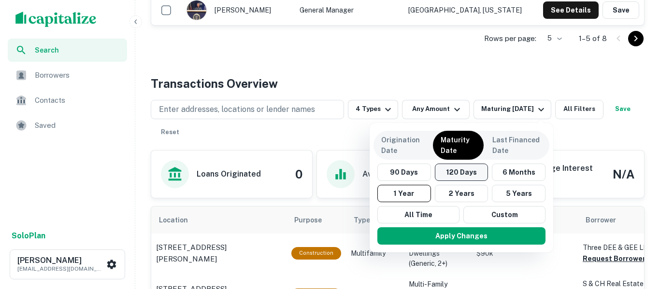
click at [470, 176] on button "120 Days" at bounding box center [462, 172] width 54 height 17
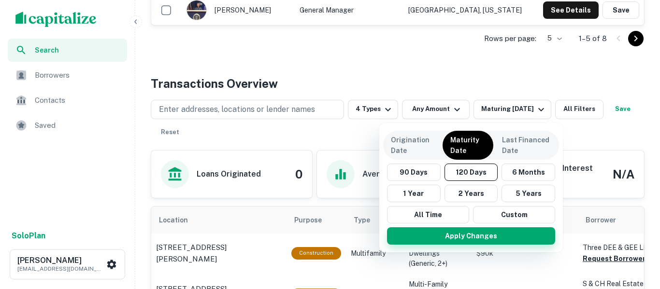
click at [493, 236] on button "Apply Changes" at bounding box center [471, 235] width 168 height 17
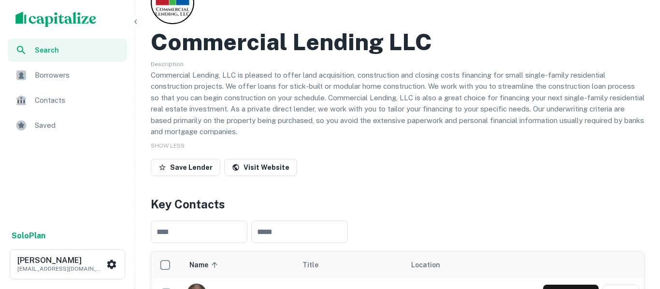
scroll to position [56, 0]
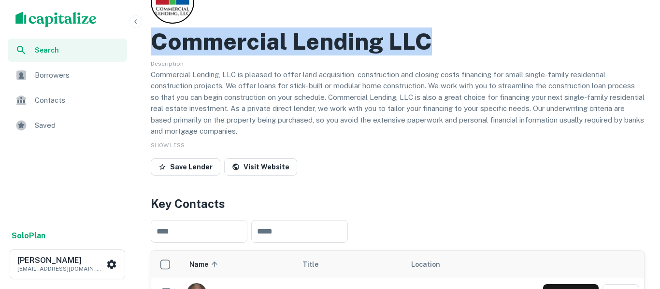
copy h2 "Commercial Lending LLC"
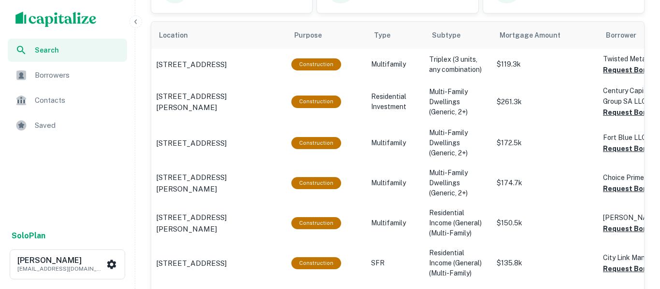
scroll to position [648, 0]
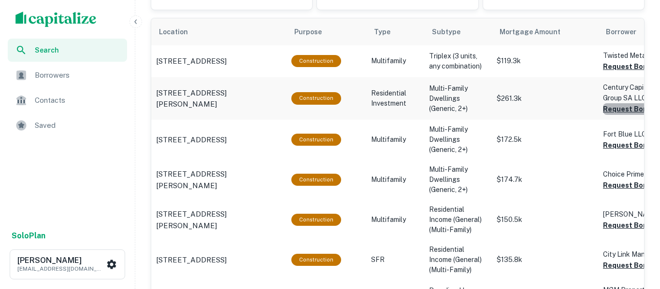
click at [623, 110] on button "Request Borrower Info" at bounding box center [642, 109] width 78 height 12
click at [627, 68] on button "Request Borrower Info" at bounding box center [642, 67] width 78 height 12
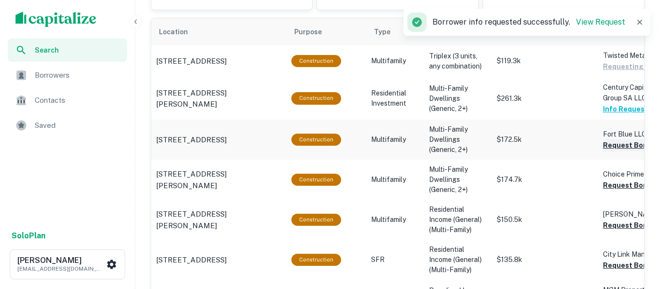
click at [624, 150] on button "Request Borrower Info" at bounding box center [642, 146] width 78 height 12
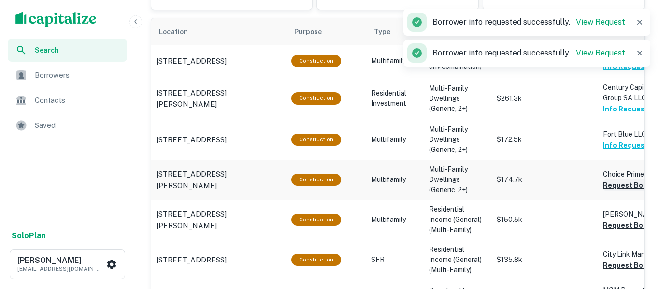
click at [621, 186] on button "Request Borrower Info" at bounding box center [642, 186] width 78 height 12
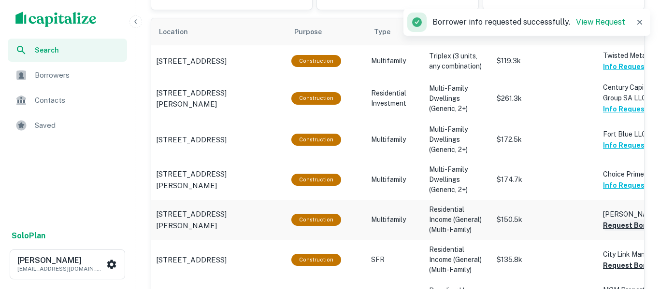
click at [604, 228] on button "Request Borrower Info" at bounding box center [642, 226] width 78 height 12
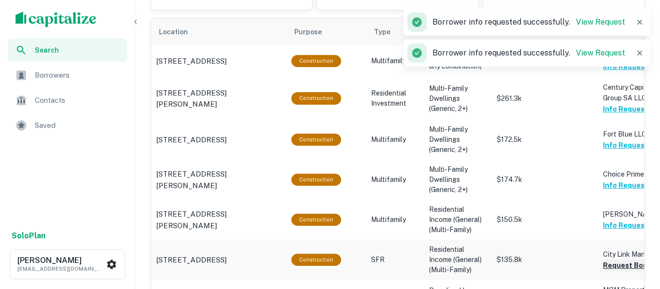
click at [613, 266] on button "Request Borrower Info" at bounding box center [642, 266] width 78 height 12
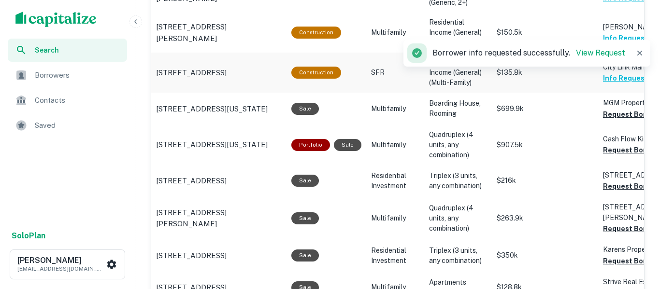
scroll to position [847, 0]
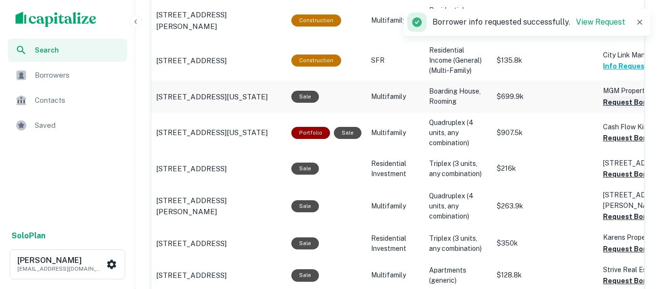
click at [616, 105] on button "Request Borrower Info" at bounding box center [642, 103] width 78 height 12
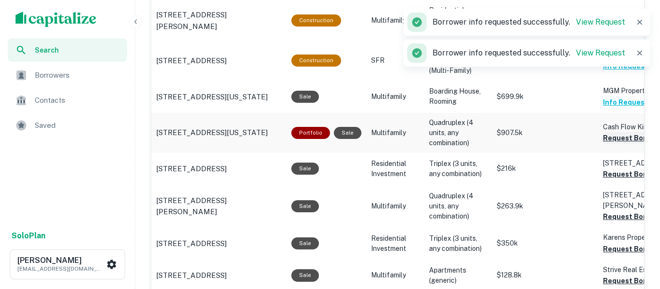
click at [617, 142] on button "Request Borrower Info" at bounding box center [642, 138] width 78 height 12
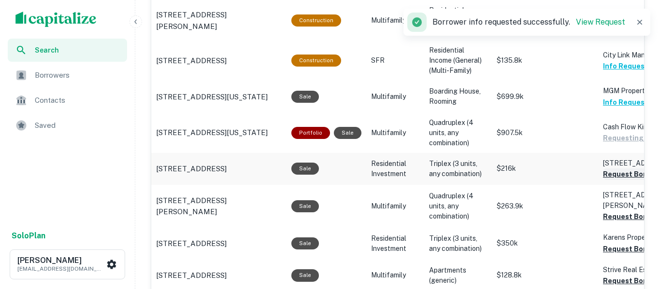
click at [615, 176] on button "Request Borrower Info" at bounding box center [642, 175] width 78 height 12
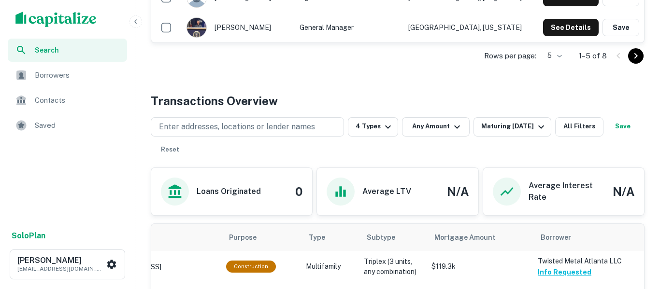
scroll to position [441, 0]
click at [607, 137] on button "Save" at bounding box center [622, 127] width 31 height 19
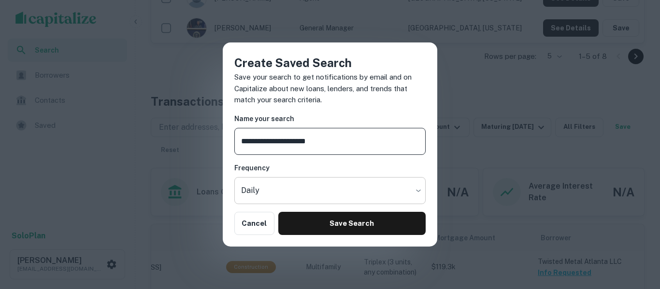
type input "**********"
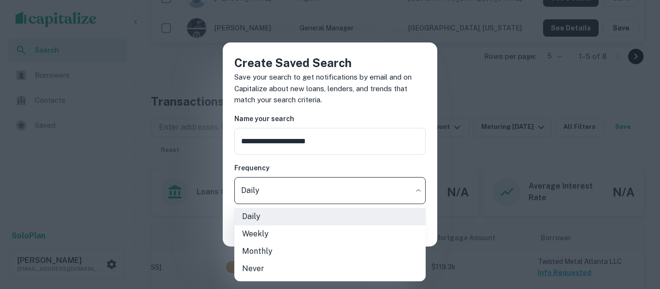
click at [296, 236] on li "Weekly" at bounding box center [329, 234] width 191 height 17
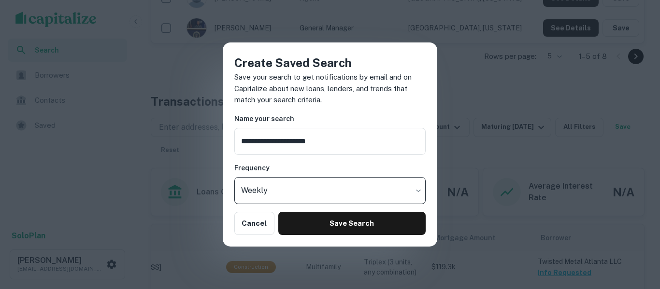
type input "******"
click at [370, 145] on input "**********" at bounding box center [329, 141] width 191 height 27
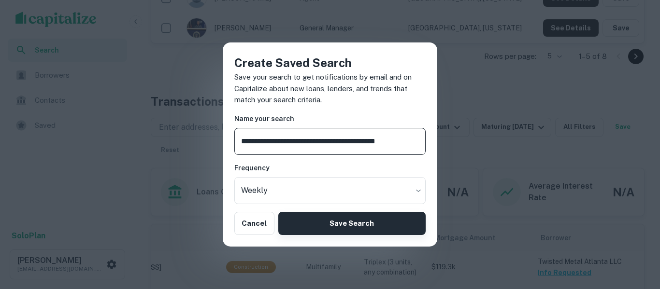
type input "**********"
click at [360, 228] on button "Save Search" at bounding box center [351, 223] width 147 height 23
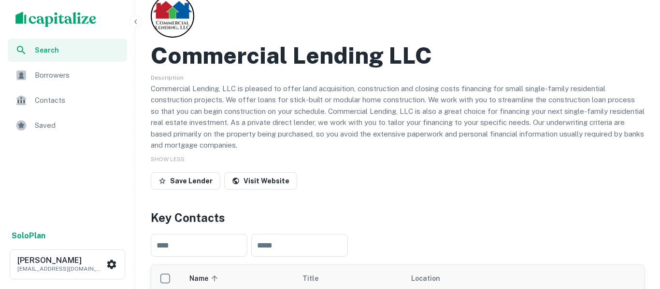
scroll to position [0, 0]
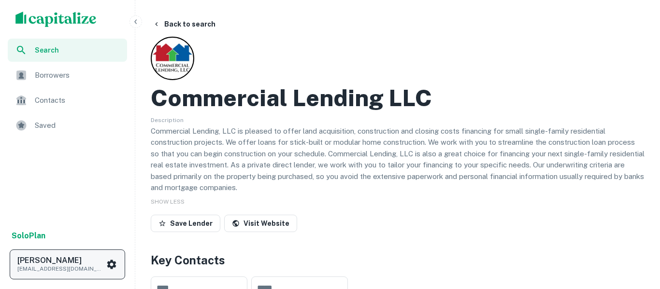
click at [113, 266] on icon "scrollable content" at bounding box center [111, 264] width 9 height 9
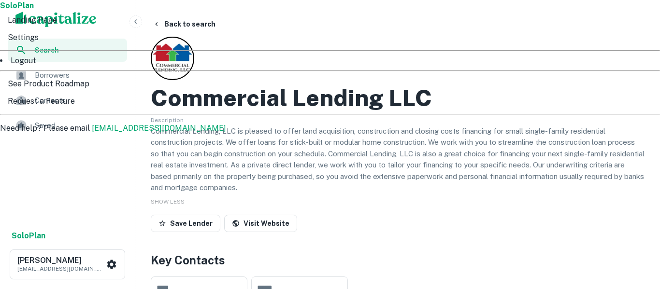
click at [42, 67] on li "Logout" at bounding box center [330, 61] width 660 height 12
